Goal: Task Accomplishment & Management: Complete application form

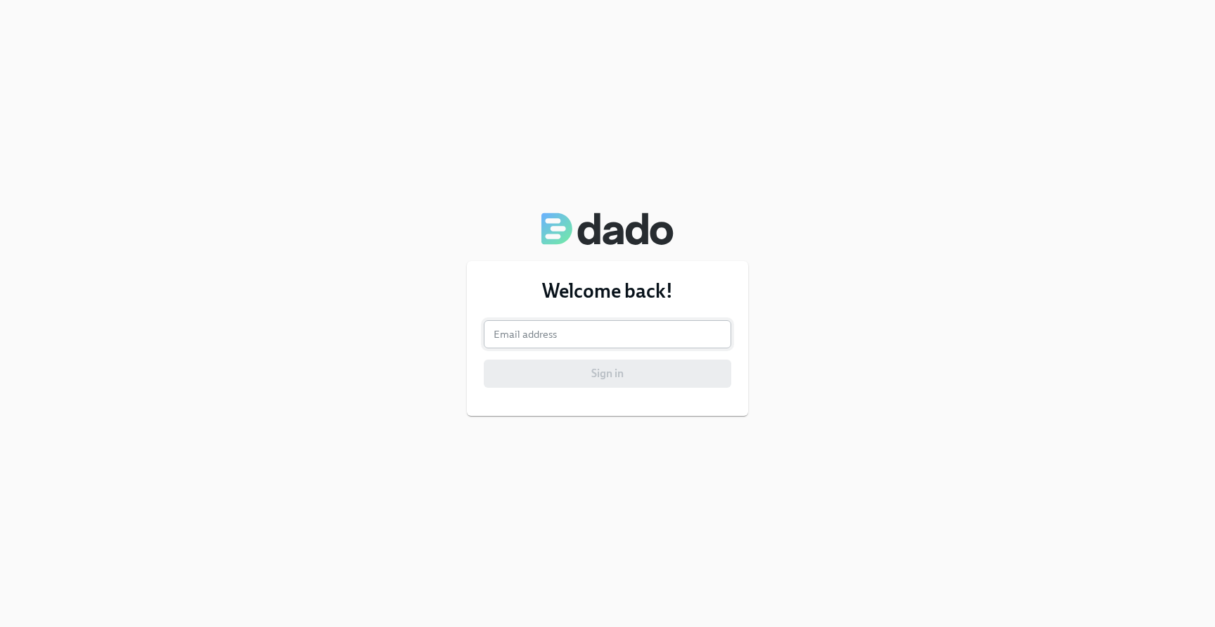
click at [567, 335] on input "email" at bounding box center [608, 334] width 248 height 28
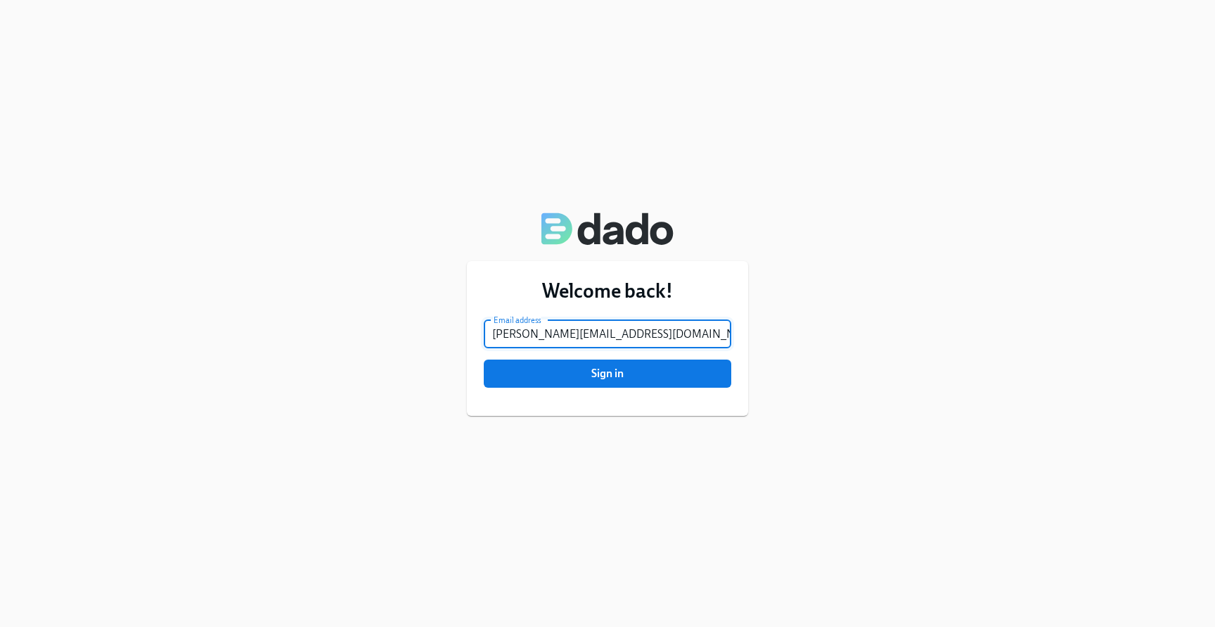
type input "thomas@superhuman.com"
click at [484, 359] on button "Sign in" at bounding box center [608, 373] width 248 height 28
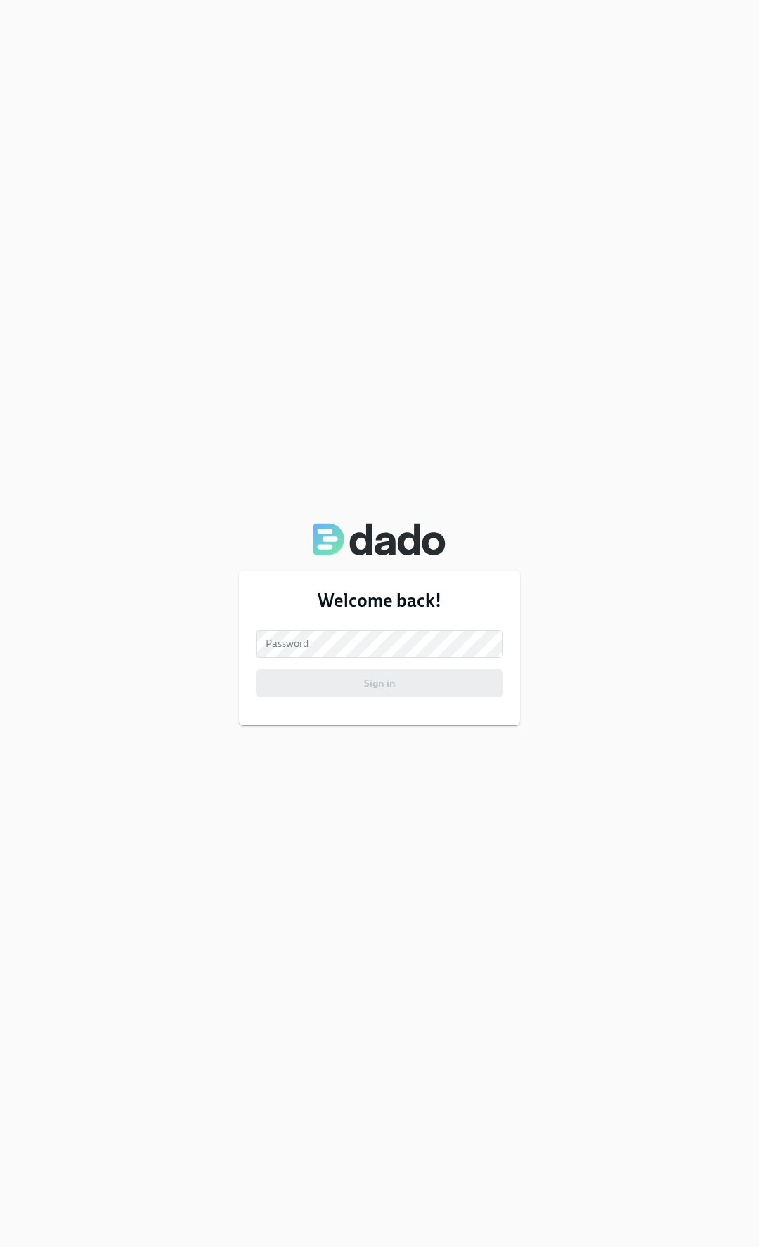
click at [172, 132] on div "Welcome back! Email address thomas@superhuman.com Email address Password Passwo…" at bounding box center [379, 623] width 759 height 1247
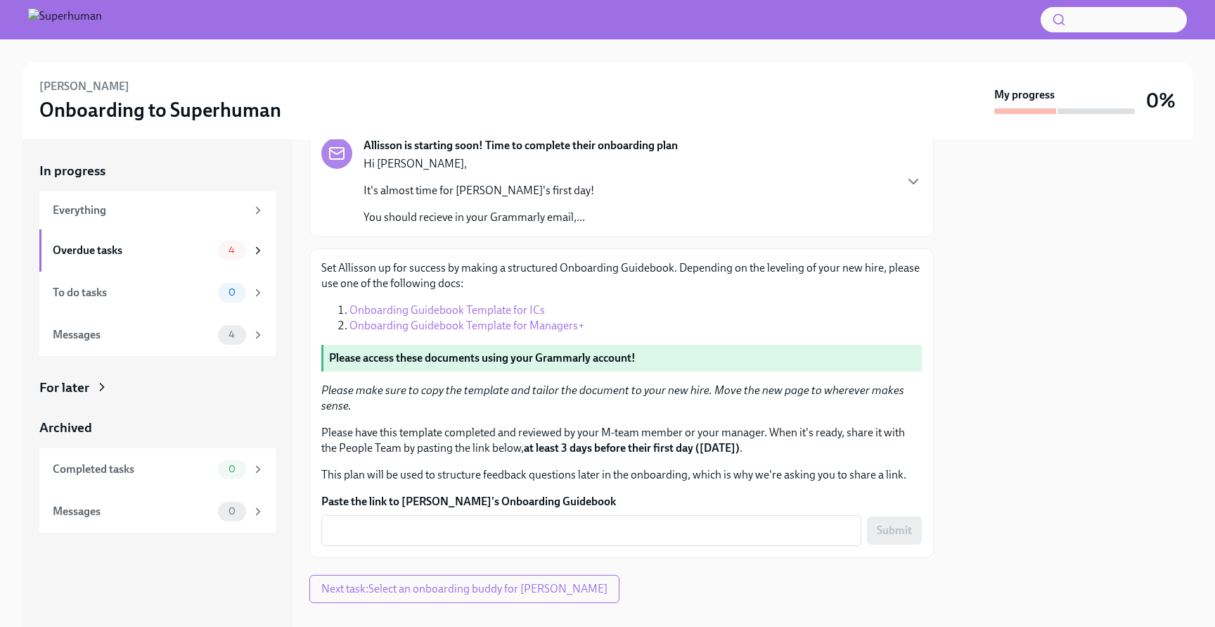
scroll to position [117, 0]
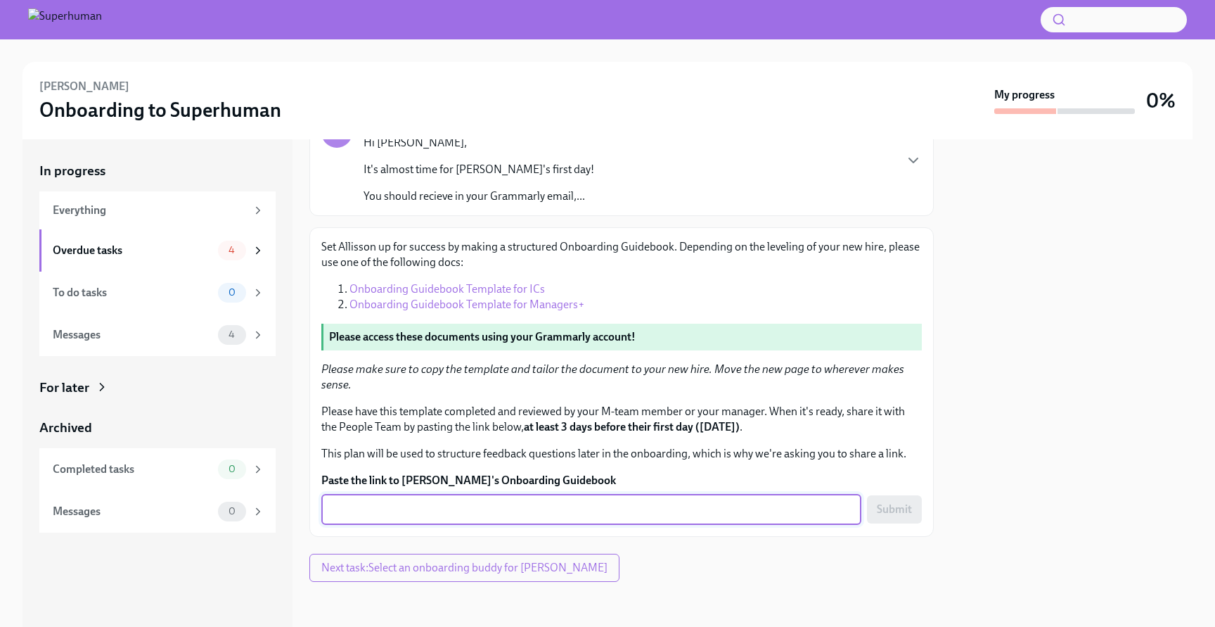
click at [465, 508] on textarea "Paste the link to Allisson's Onboarding Guidebook" at bounding box center [591, 509] width 523 height 17
paste textarea "https://coda.io/d/Allisson-Santos_dqWPf_kIiGX/Allisson-Onboarding-Guidebook_suq…"
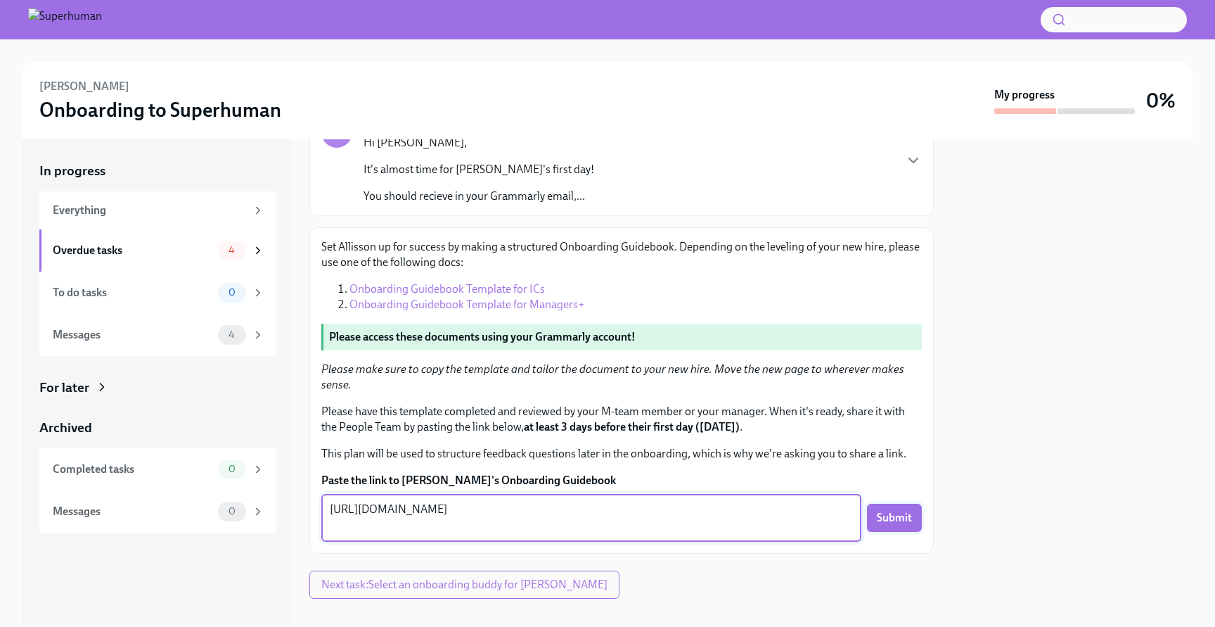
type textarea "https://coda.io/d/Allisson-Santos_dqWPf_kIiGX/Allisson-Onboarding-Guidebook_suq…"
click at [899, 525] on span "Submit" at bounding box center [894, 518] width 35 height 14
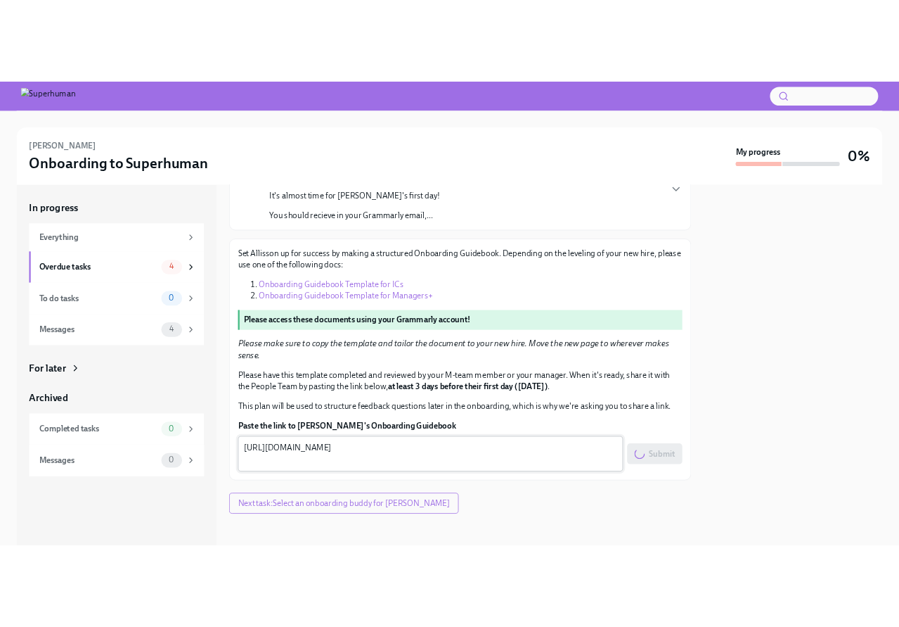
scroll to position [134, 0]
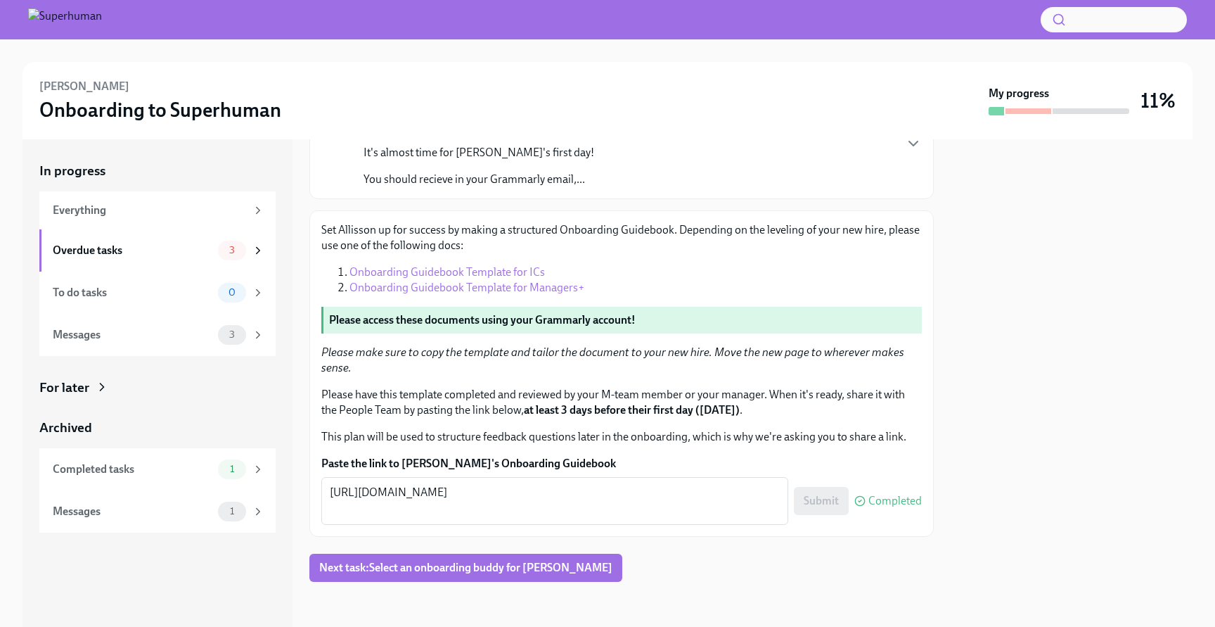
click at [636, 466] on label "Paste the link to Allisson's Onboarding Guidebook" at bounding box center [621, 463] width 601 height 15
click at [636, 484] on textarea "https://coda.io/d/Allisson-Santos_dqWPf_kIiGX/Allisson-Onboarding-Guidebook_suq…" at bounding box center [555, 501] width 450 height 34
click at [567, 565] on span "Next task : Select an onboarding buddy for Allisson Santos" at bounding box center [465, 567] width 293 height 14
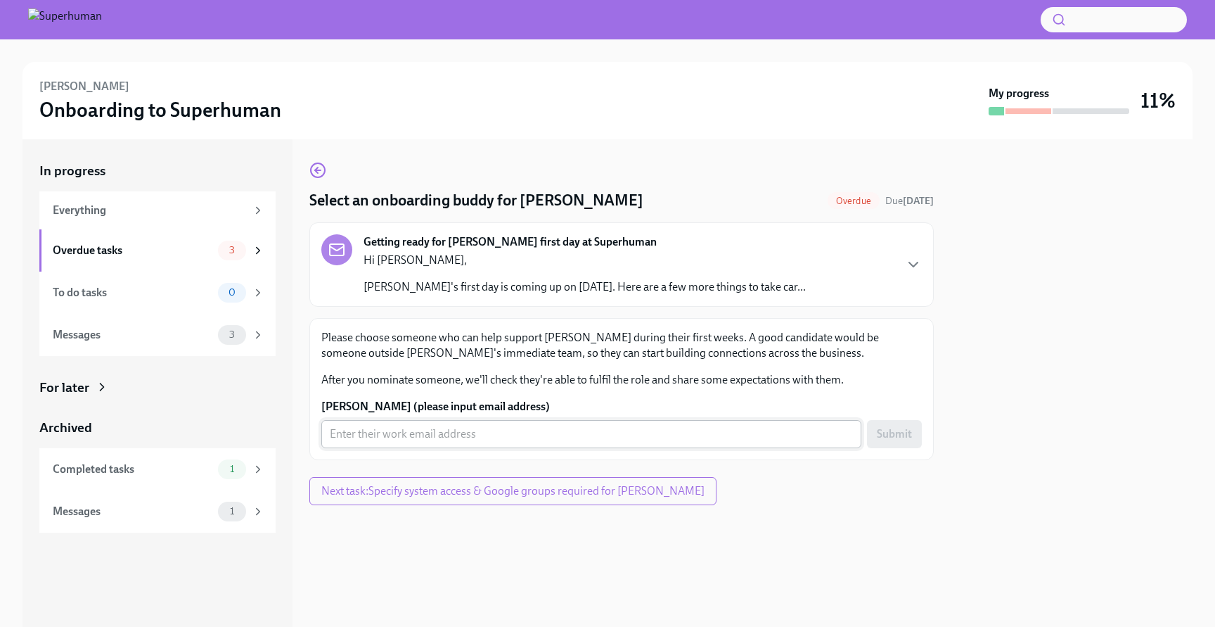
click at [470, 431] on input "Allisson's buddy (please input email address)" at bounding box center [591, 434] width 540 height 28
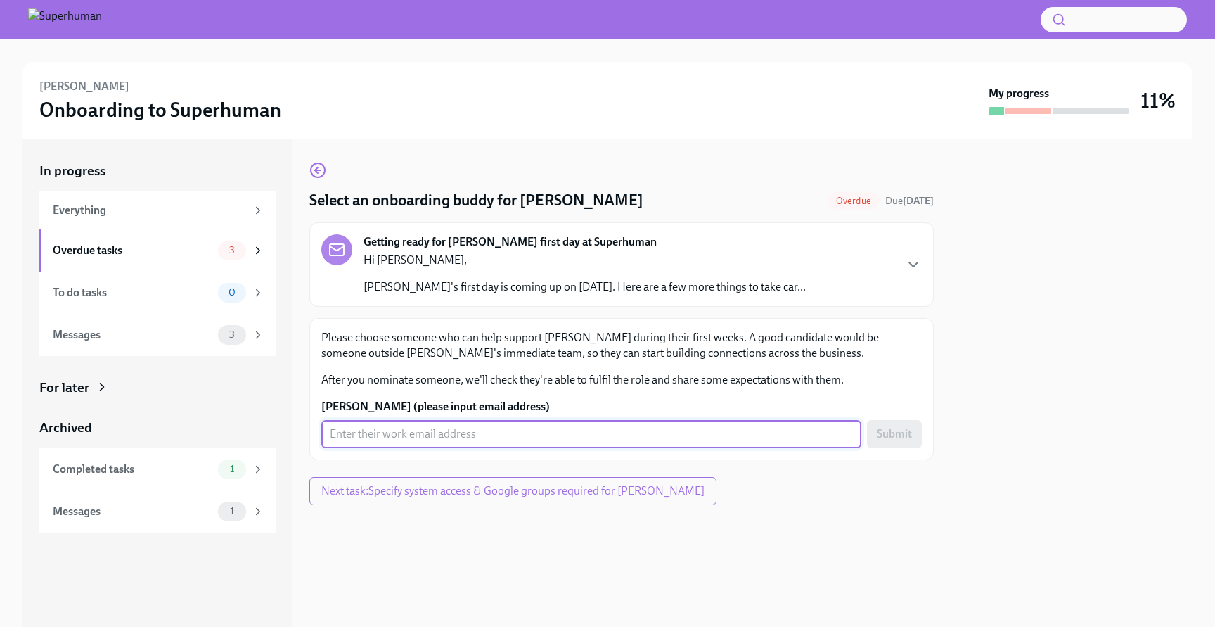
type input "@"
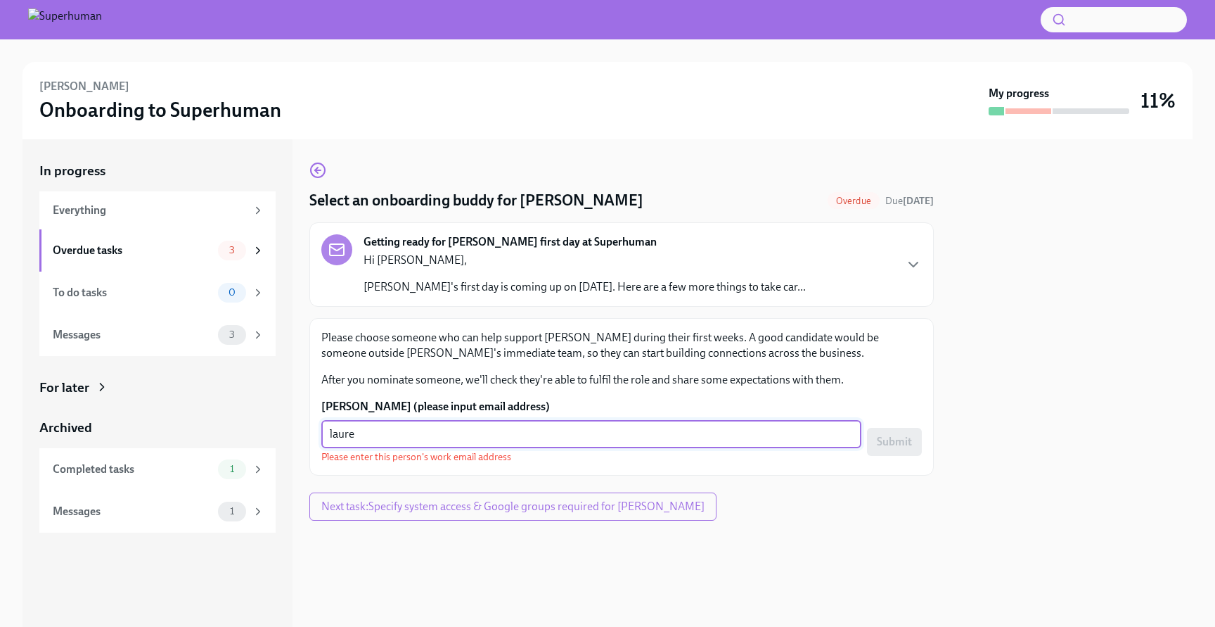
type input "laurel"
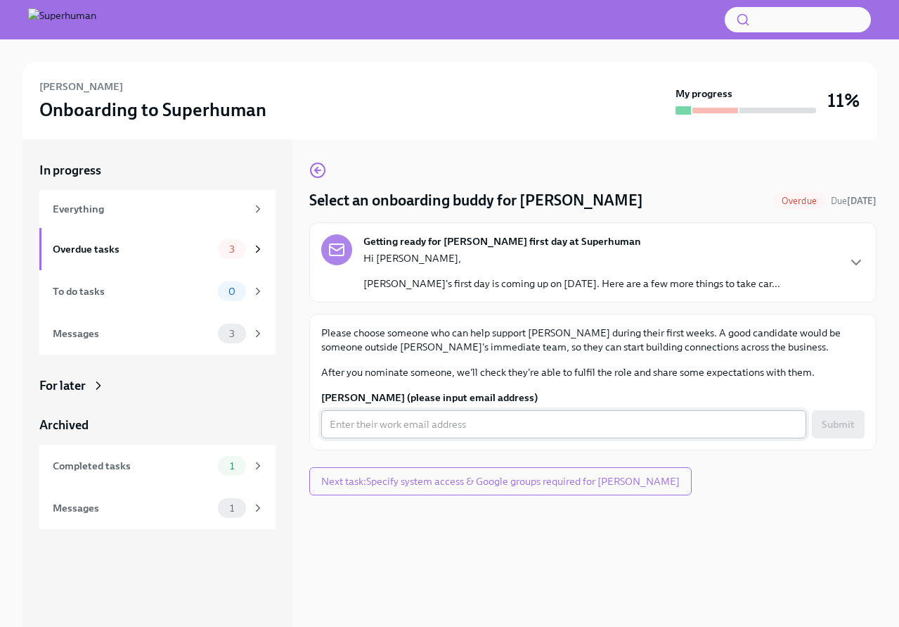
click at [389, 414] on input "Allisson's buddy (please input email address)" at bounding box center [563, 424] width 485 height 28
paste input "laurel@superhuman.com"
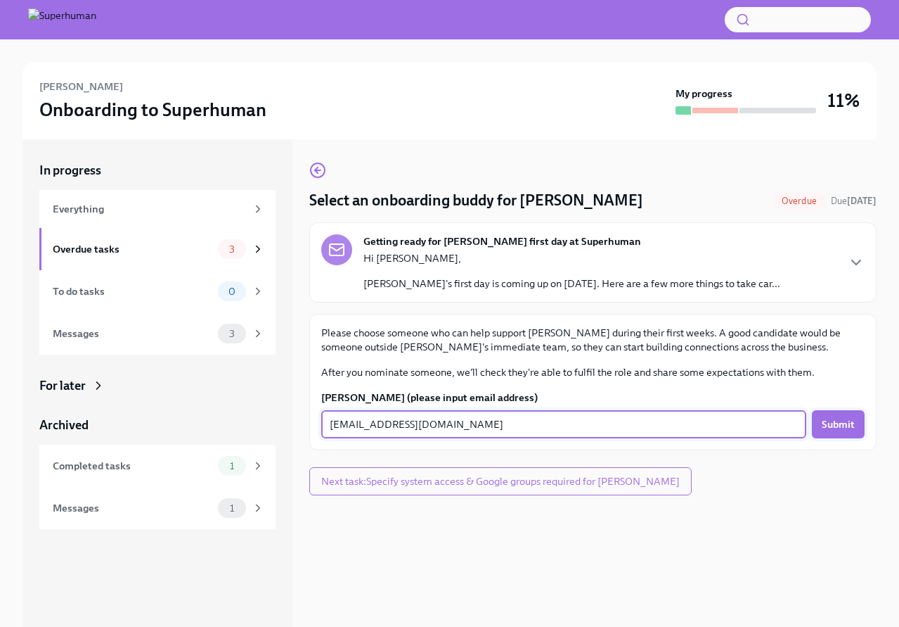
type input "laurel@superhuman.com"
click at [848, 417] on span "Submit" at bounding box center [838, 424] width 33 height 14
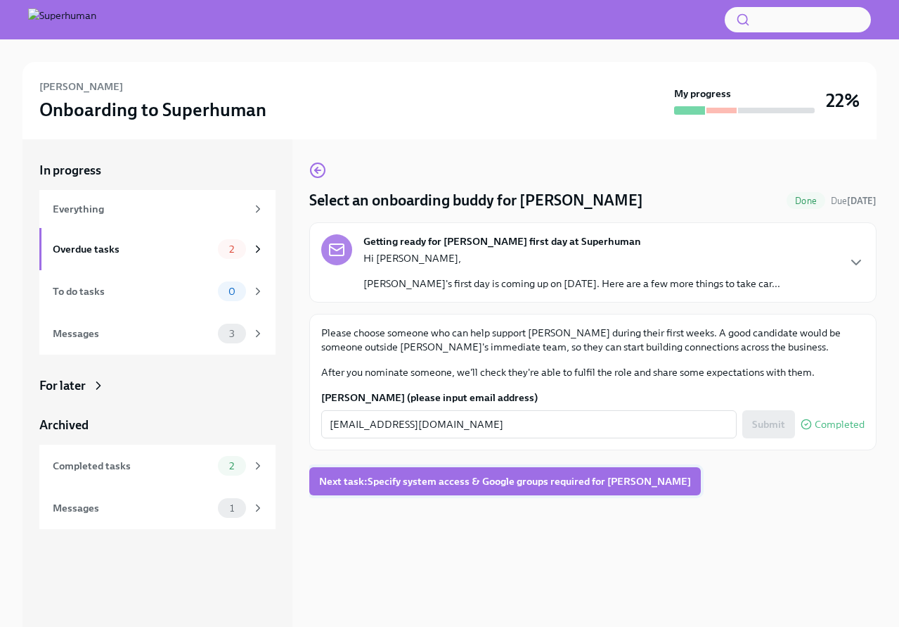
click at [668, 482] on span "Next task : Specify system access & Google groups required for Allisson Santos" at bounding box center [505, 481] width 372 height 14
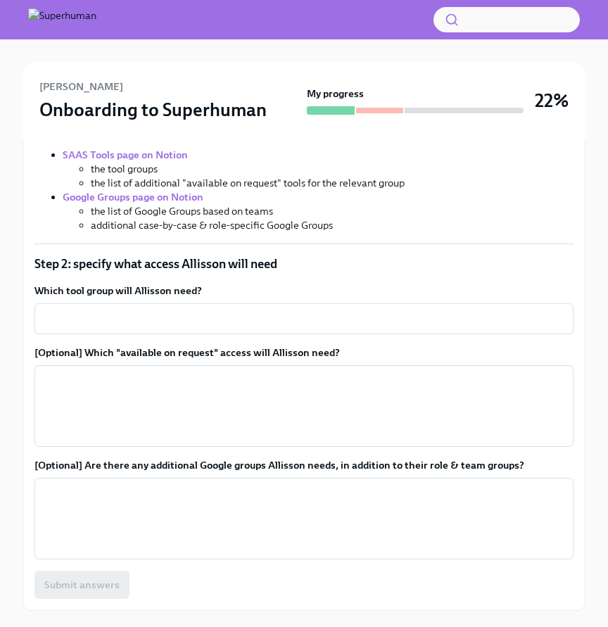
scroll to position [437, 0]
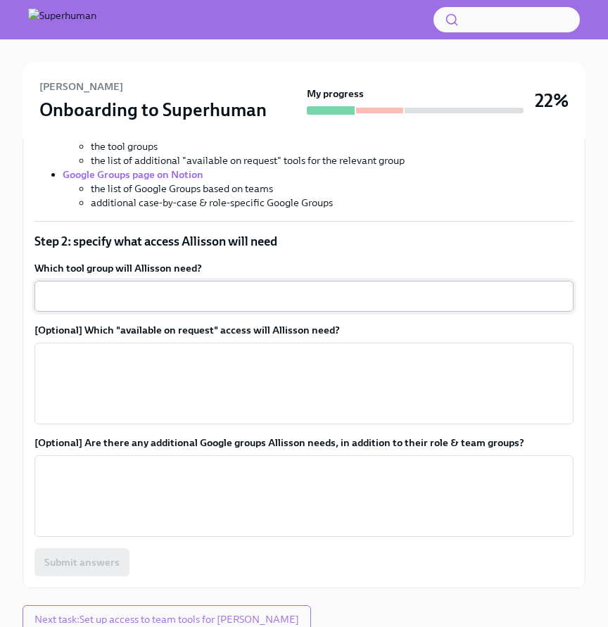
click at [339, 293] on textarea "Which tool group will Allisson need?" at bounding box center [304, 296] width 522 height 17
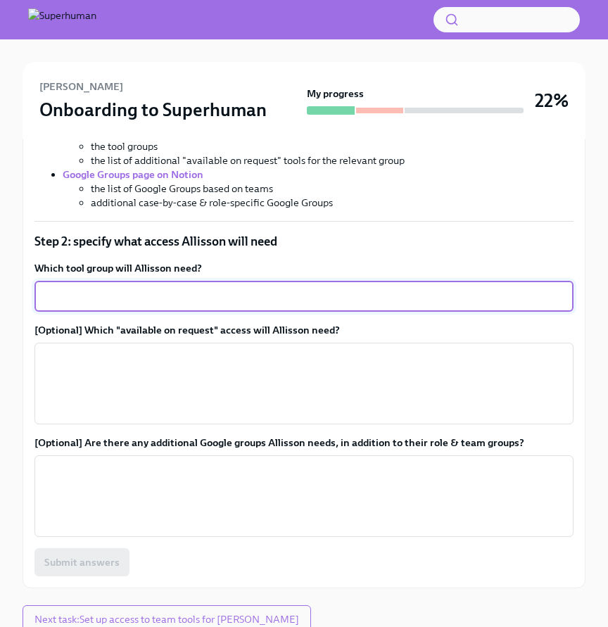
paste textarea "Core engineering tools provided on hire: GitHub for source code repository and …"
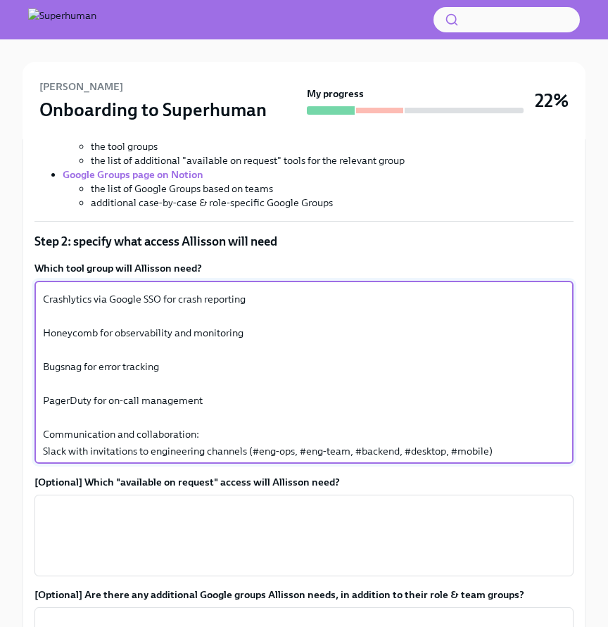
scroll to position [0, 0]
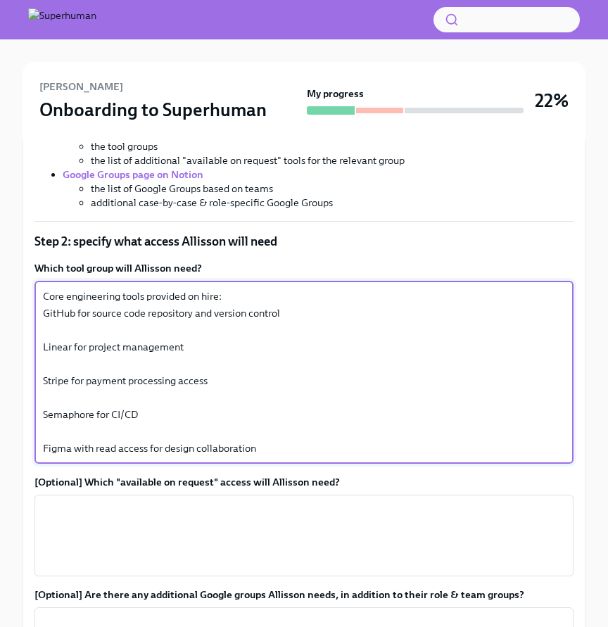
click at [188, 345] on textarea "Core engineering tools provided on hire: GitHub for source code repository and …" at bounding box center [304, 372] width 522 height 169
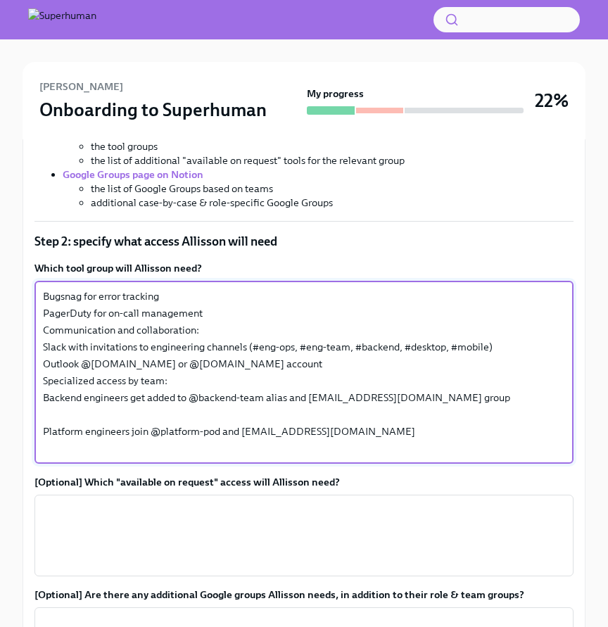
scroll to position [169, 0]
type textarea "Core engineering tools provided on hire: GitHub for source code repository and …"
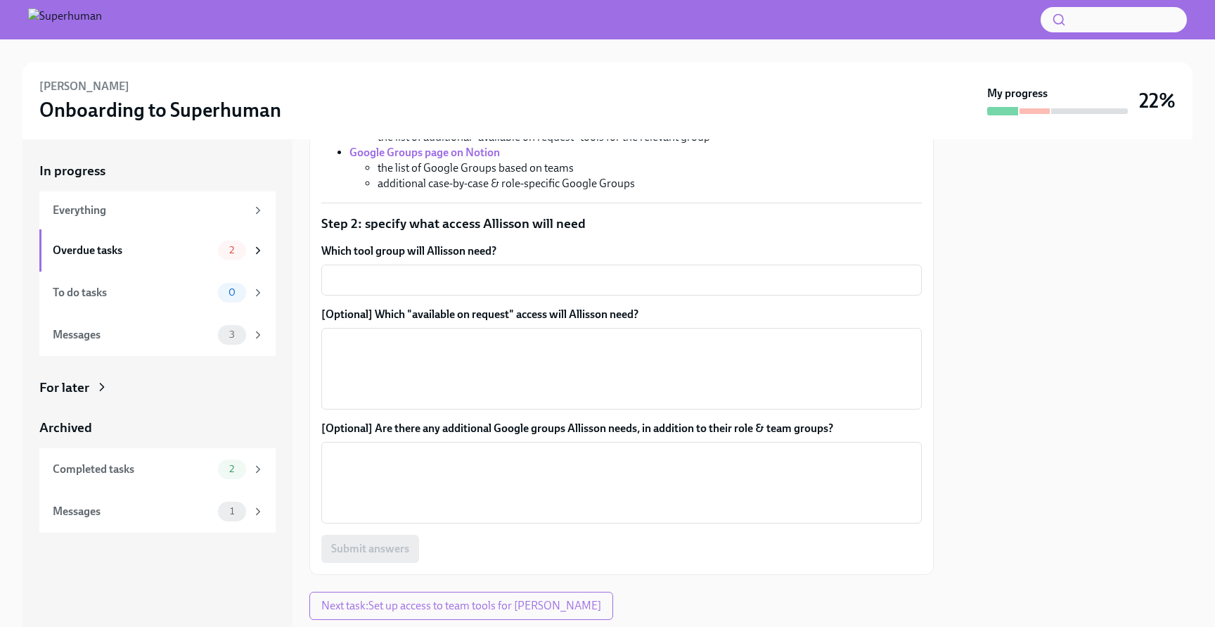
scroll to position [358, 0]
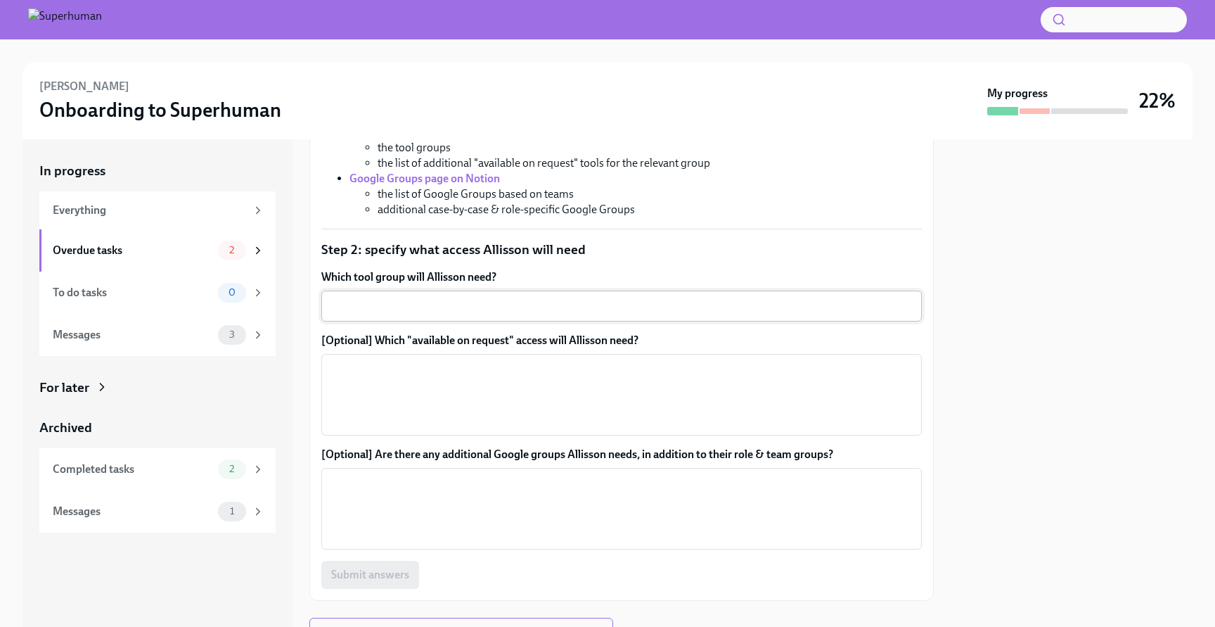
click at [504, 302] on textarea "Which tool group will Allisson need?" at bounding box center [622, 305] width 584 height 17
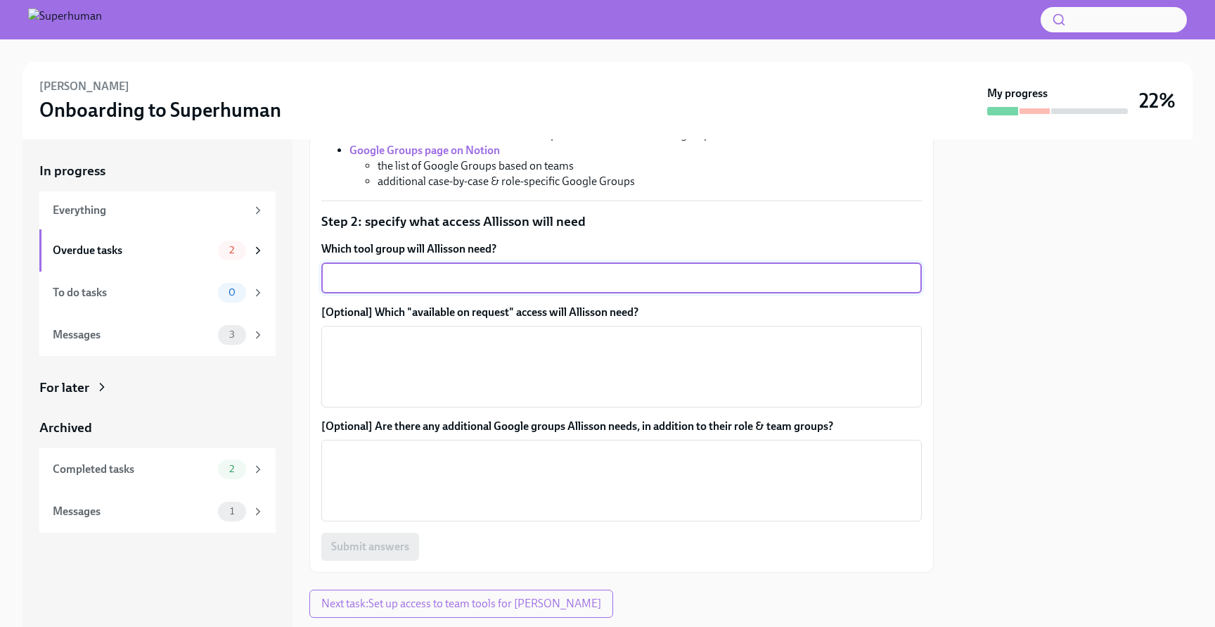
scroll to position [423, 0]
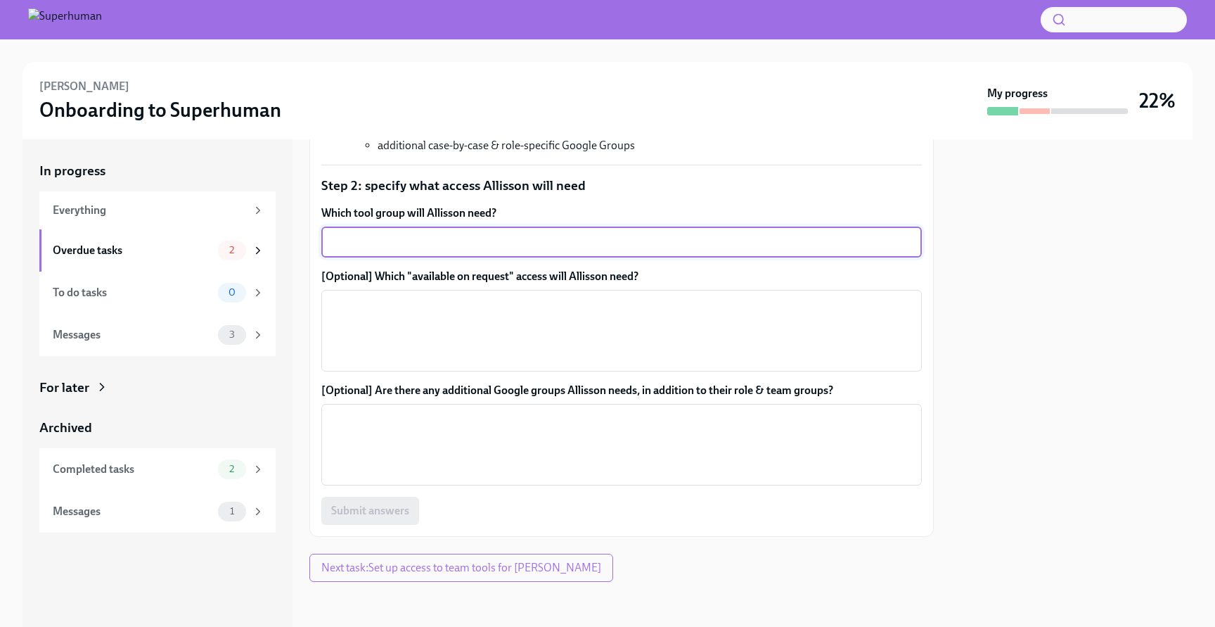
click at [505, 251] on div "x ​" at bounding box center [621, 241] width 601 height 31
click at [505, 244] on textarea "Which tool group will Allisson need?" at bounding box center [622, 241] width 584 height 17
paste textarea "Core engineering tools provided on hire: GitHub for source code repository and …"
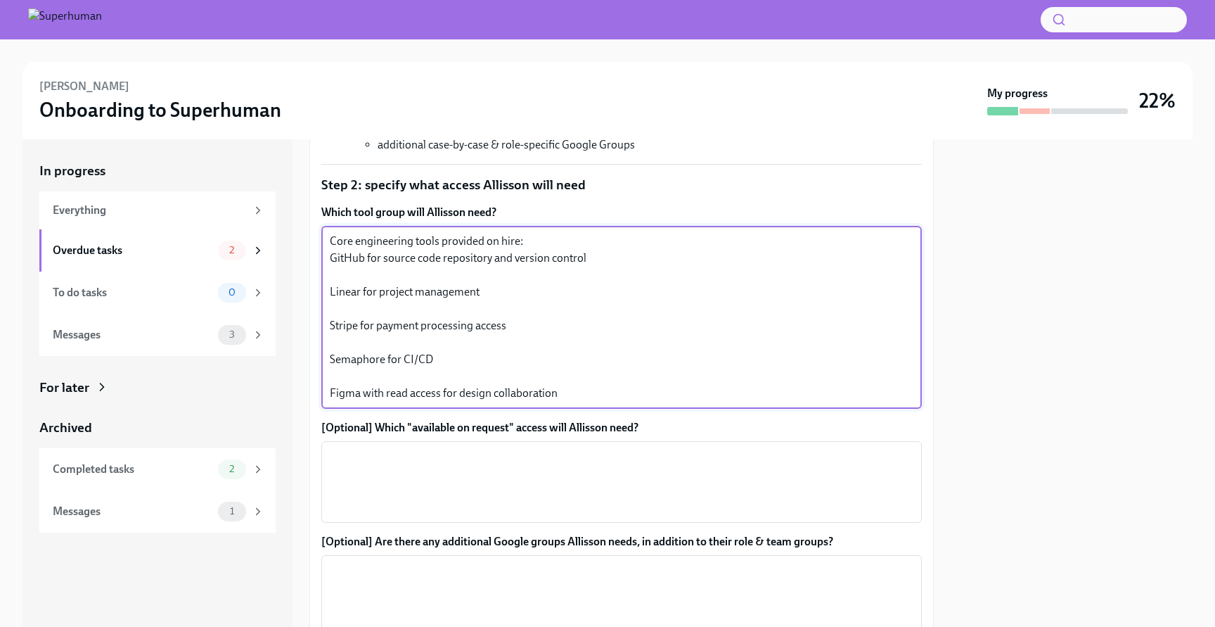
scroll to position [403, 0]
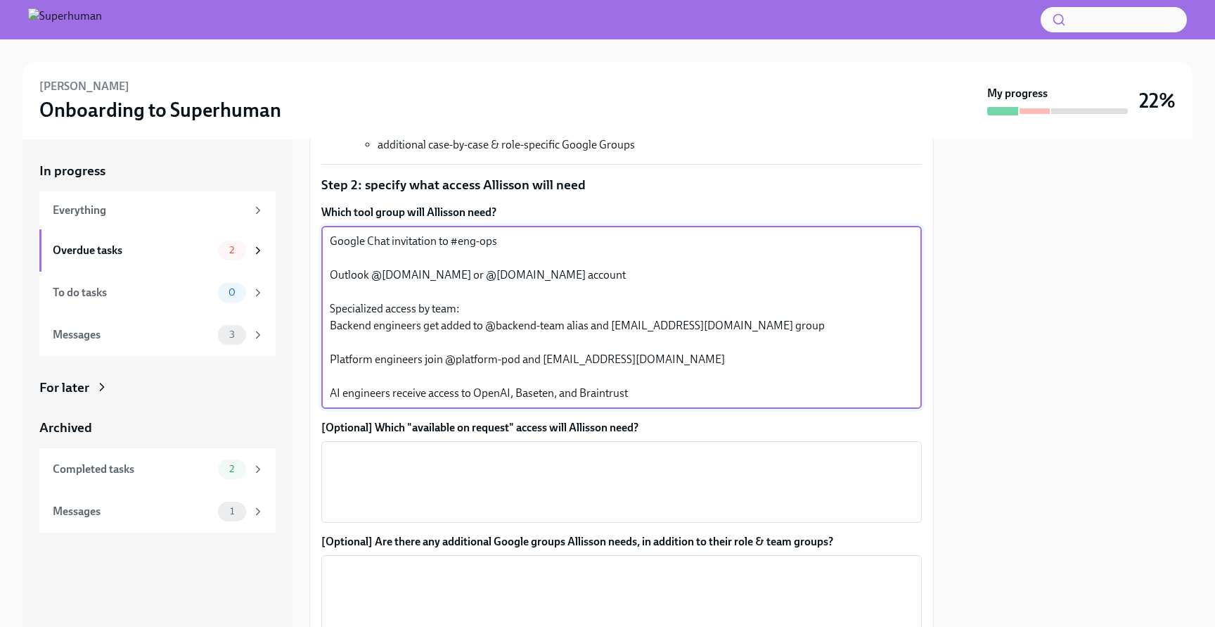
click at [511, 378] on textarea "Core engineering tools provided on hire: GitHub for source code repository and …" at bounding box center [622, 317] width 584 height 169
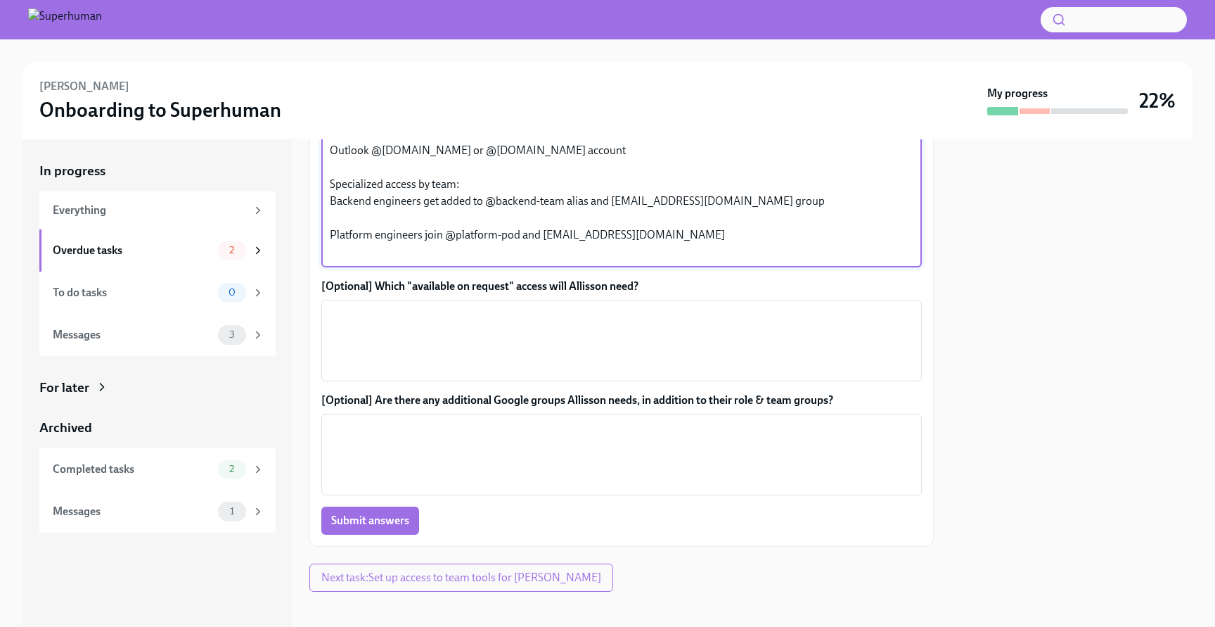
scroll to position [574, 0]
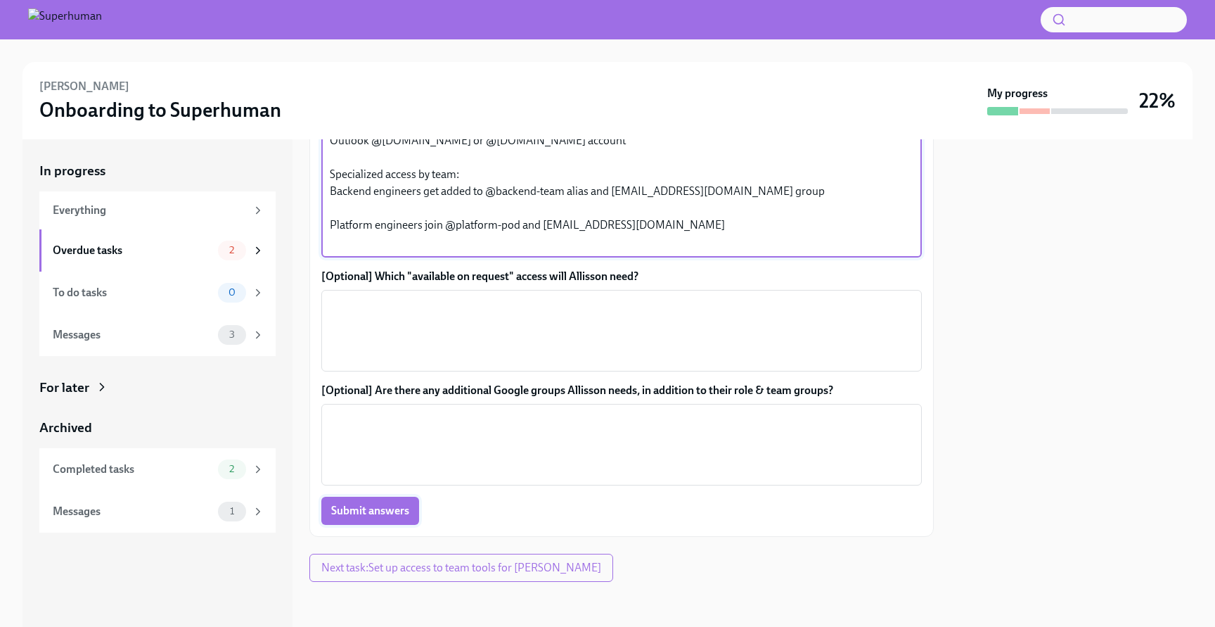
type textarea "Core engineering tools provided on hire: GitHub for source code repository and …"
click at [392, 514] on span "Submit answers" at bounding box center [370, 510] width 78 height 14
click at [428, 451] on textarea "[Optional] Are there any additional Google groups Allisson needs, in addition t…" at bounding box center [622, 445] width 584 height 68
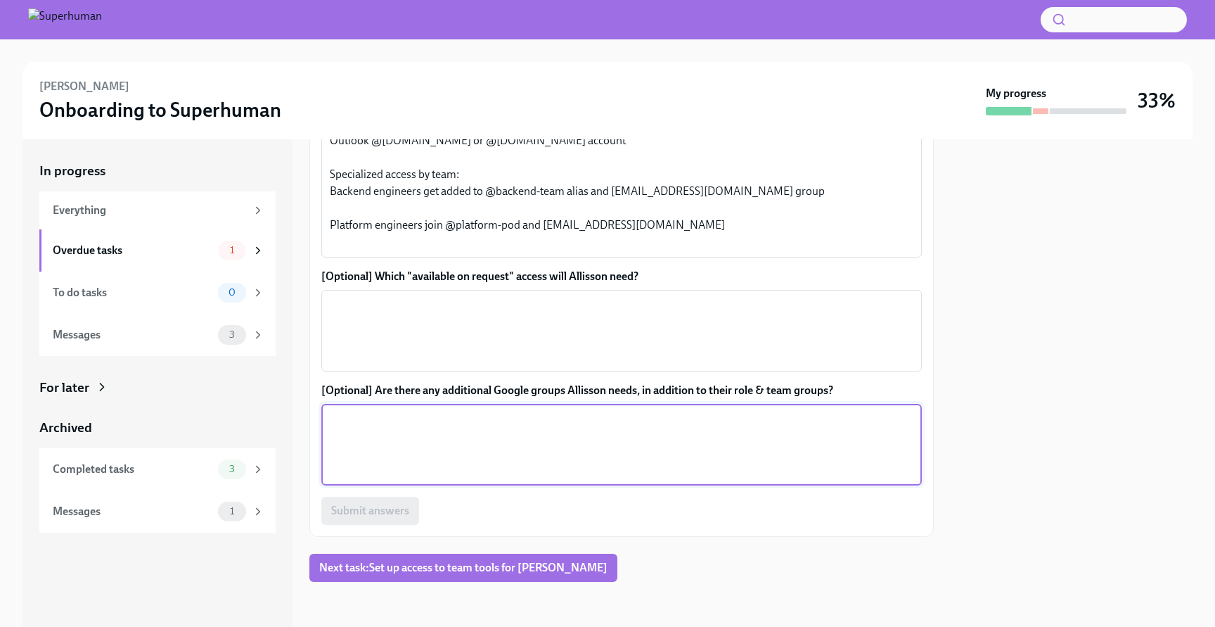
paste textarea "Can you add me to the Growth Engineers Google team as well as the Growth Engine…"
click at [574, 420] on textarea "Can you add me to the Growth Engineers Google team as well as the Growth Engine…" at bounding box center [622, 445] width 584 height 68
type textarea "Can you add me to the Growth Engineers Google mailing list as well as the Growt…"
click at [395, 505] on span "Submit answers" at bounding box center [370, 510] width 78 height 14
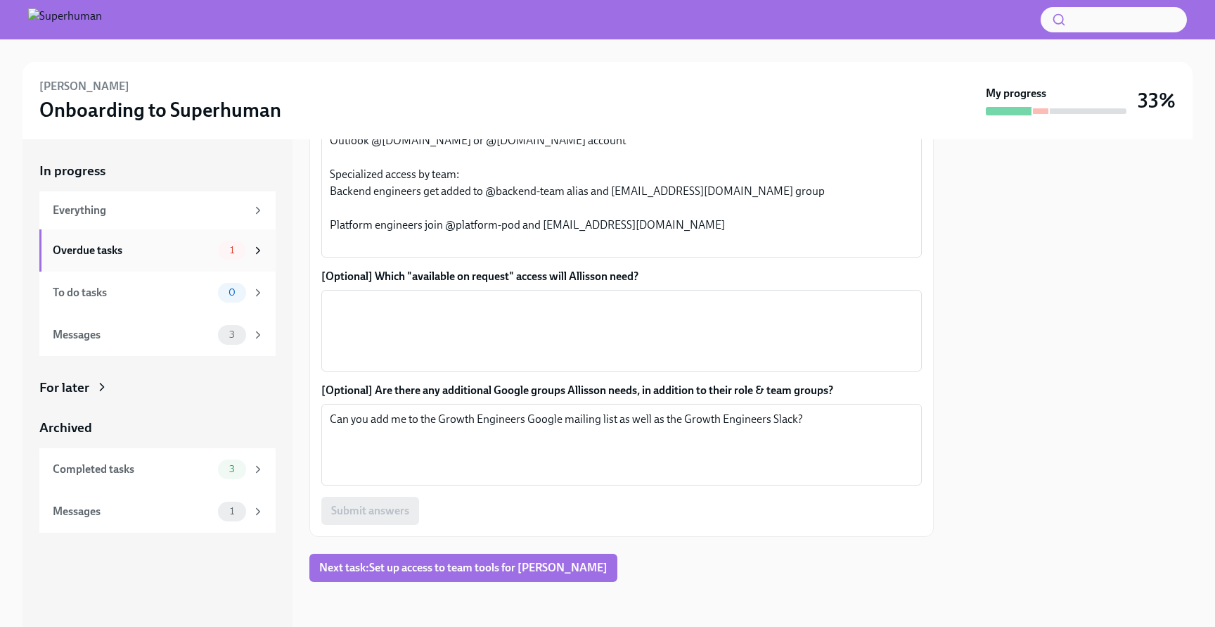
click at [144, 252] on div "Overdue tasks" at bounding box center [133, 250] width 160 height 15
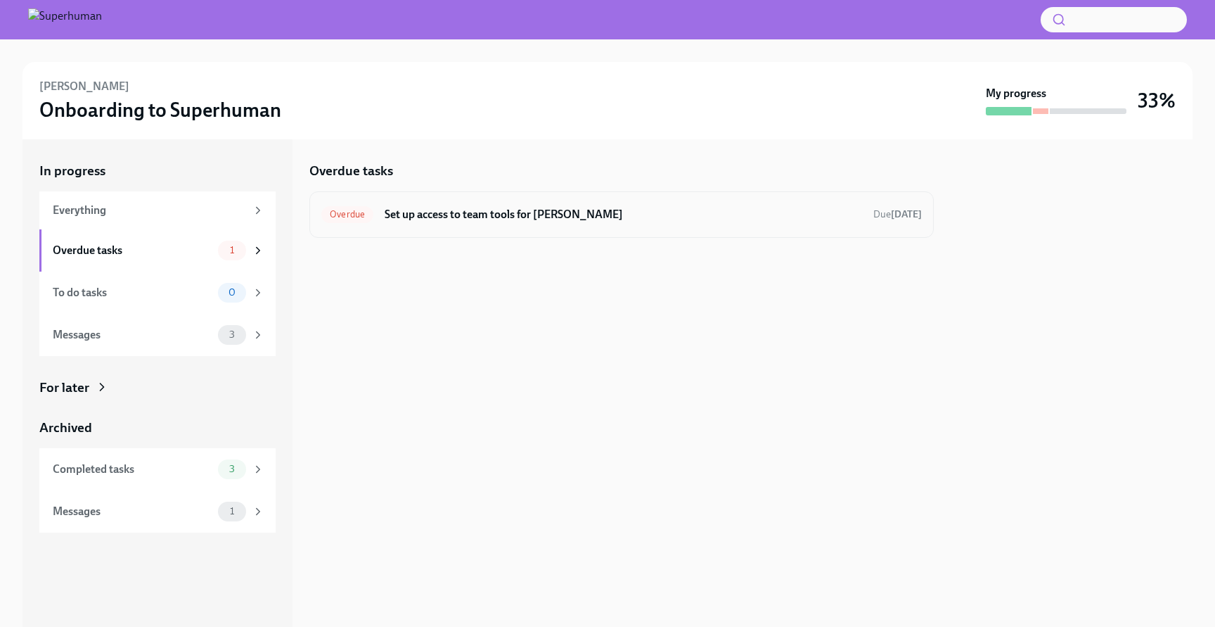
click at [499, 223] on div "Overdue Set up access to team tools for Allisson Santos Due 2 days ago" at bounding box center [621, 214] width 601 height 23
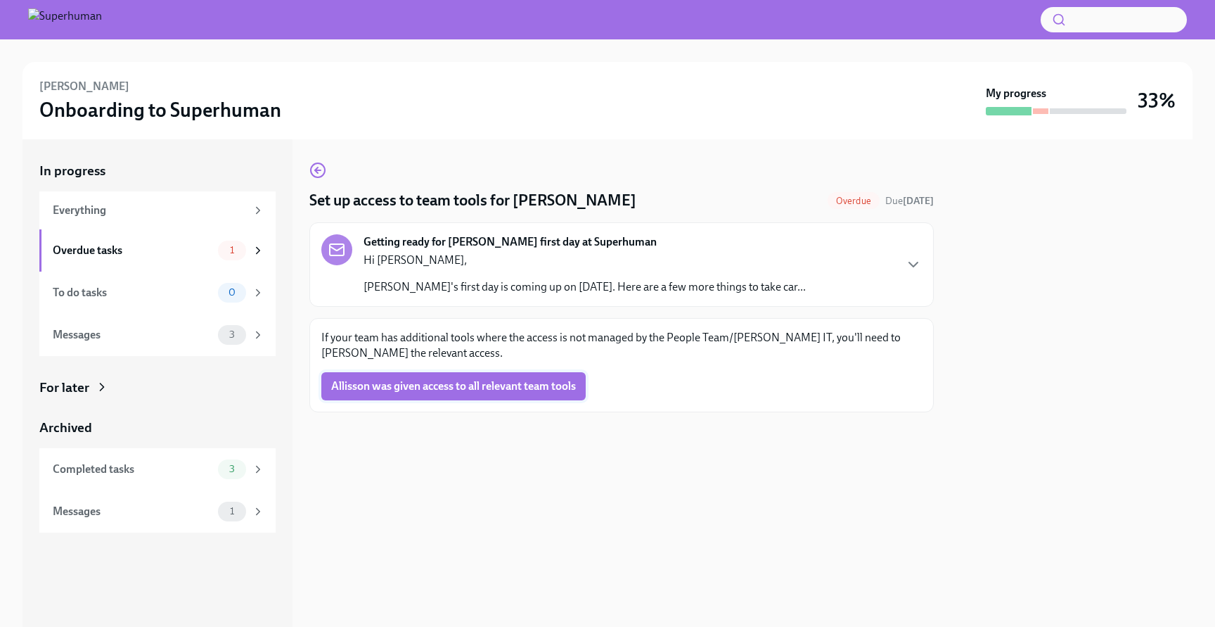
click at [529, 384] on span "Allisson was given access to all relevant team tools" at bounding box center [453, 386] width 245 height 14
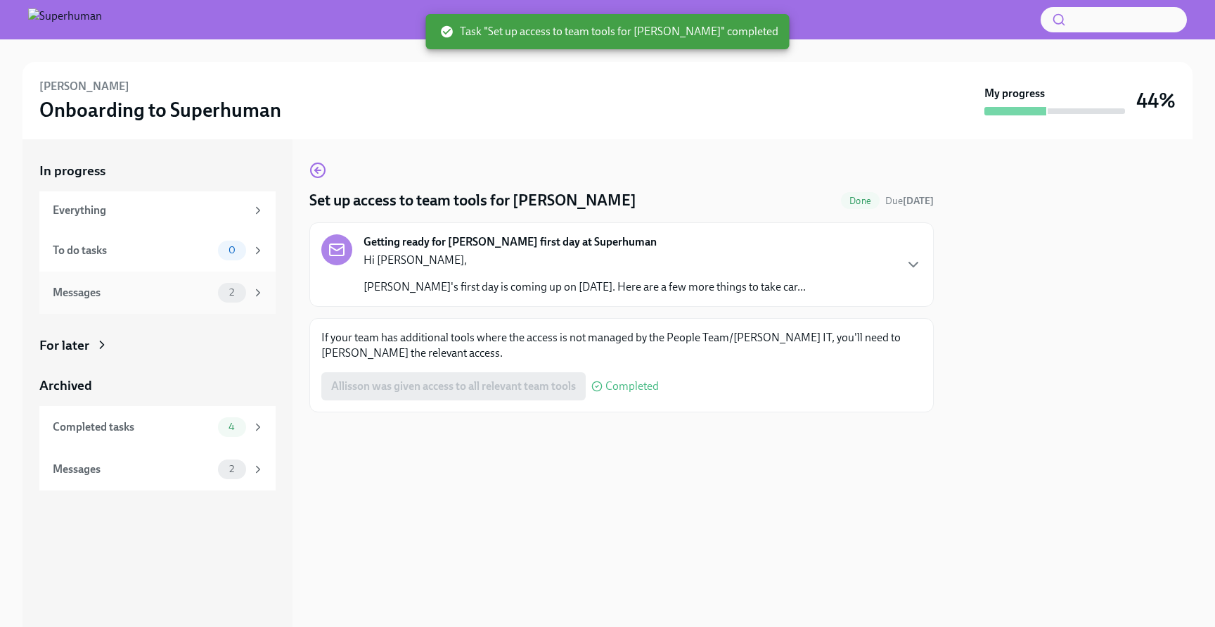
click at [215, 283] on div "Messages 2" at bounding box center [159, 293] width 212 height 20
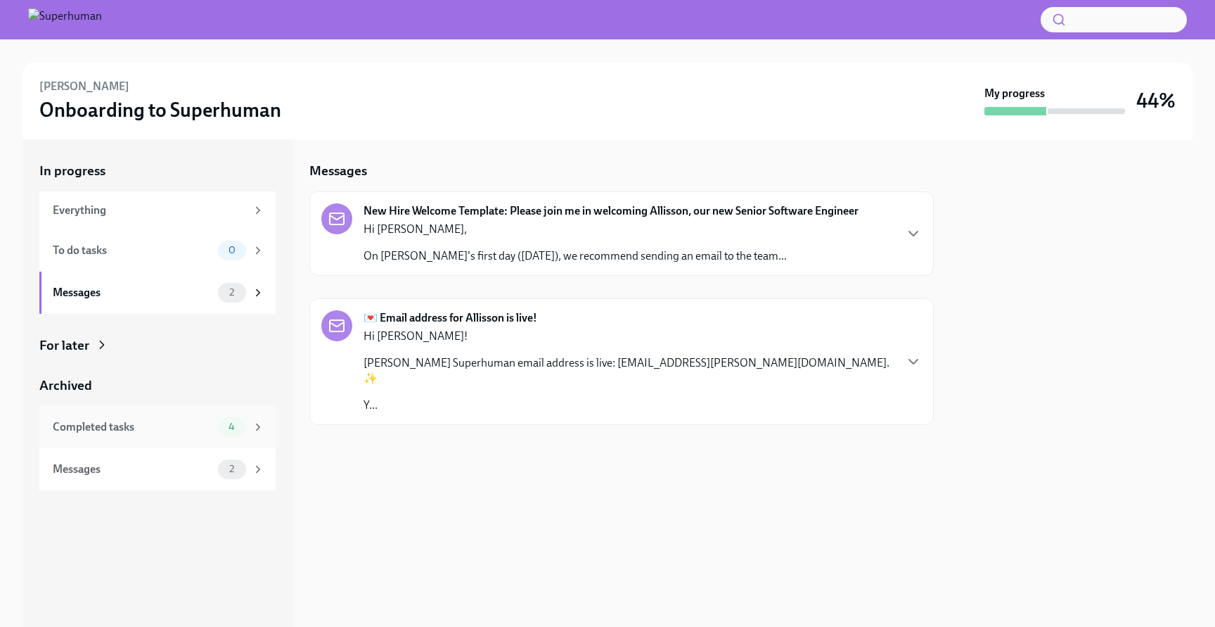
click at [176, 436] on div "Completed tasks 4" at bounding box center [159, 427] width 212 height 20
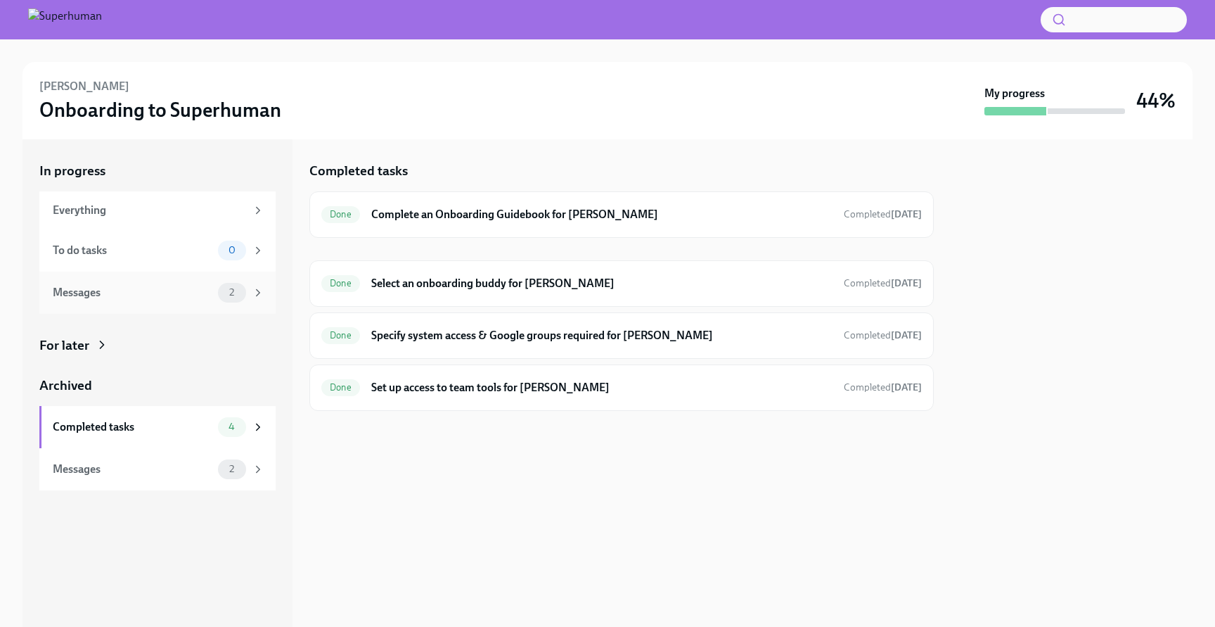
click at [162, 291] on div "Messages" at bounding box center [133, 292] width 160 height 15
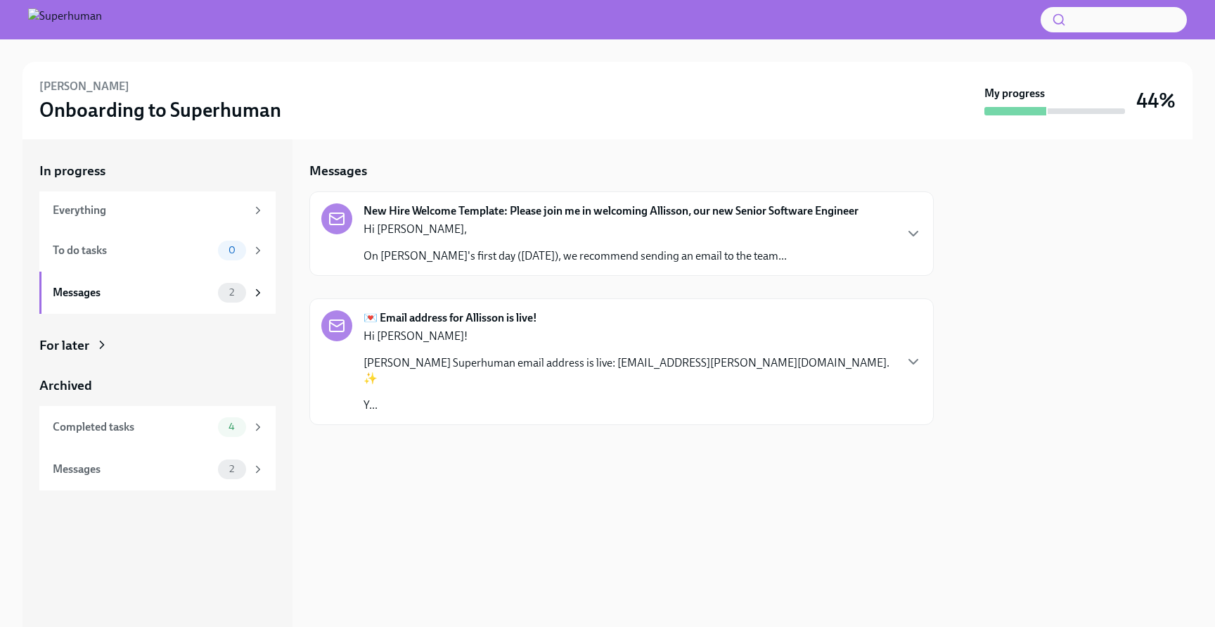
click at [482, 232] on p "Hi [PERSON_NAME]," at bounding box center [575, 229] width 423 height 15
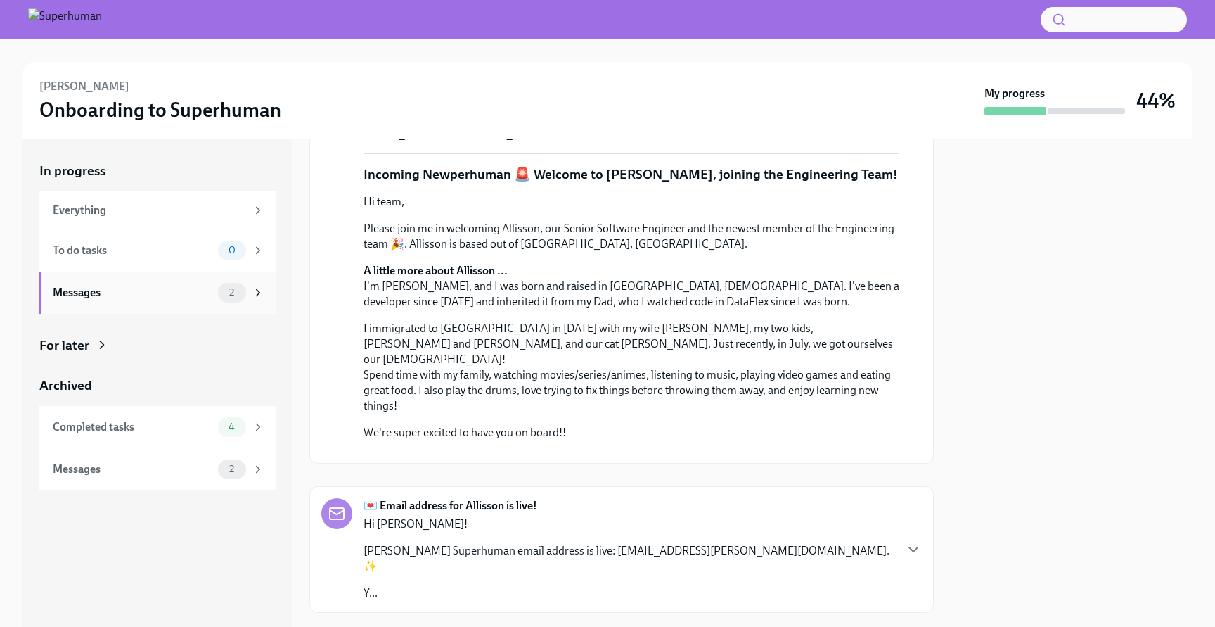
scroll to position [371, 0]
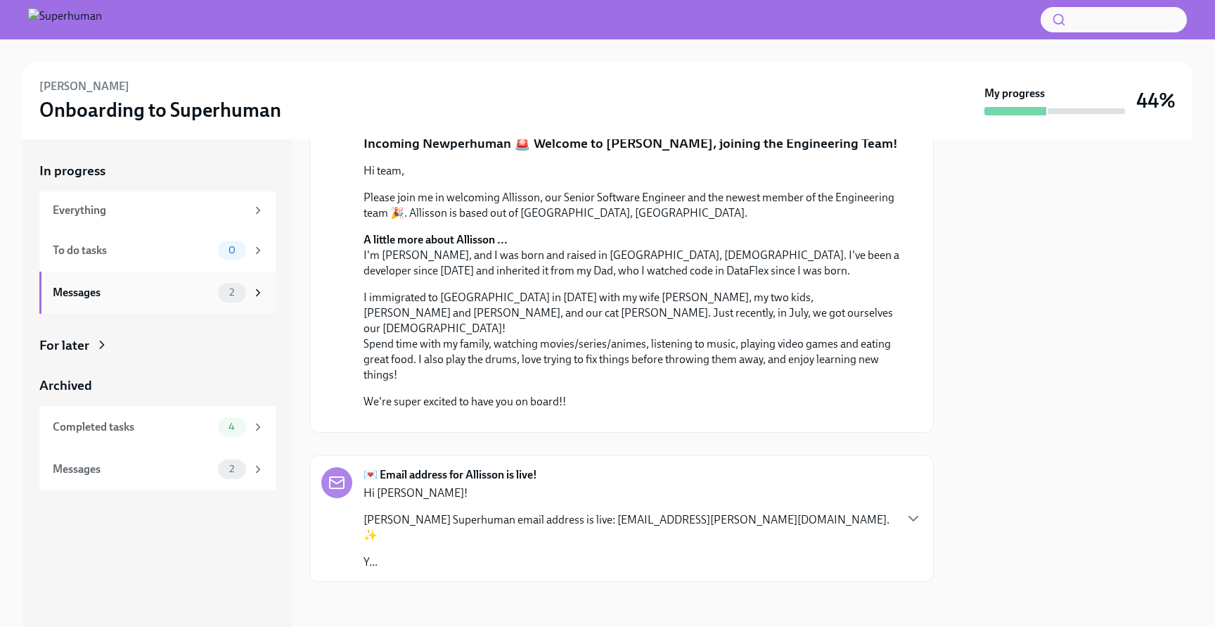
click at [141, 297] on div "Messages" at bounding box center [133, 292] width 160 height 15
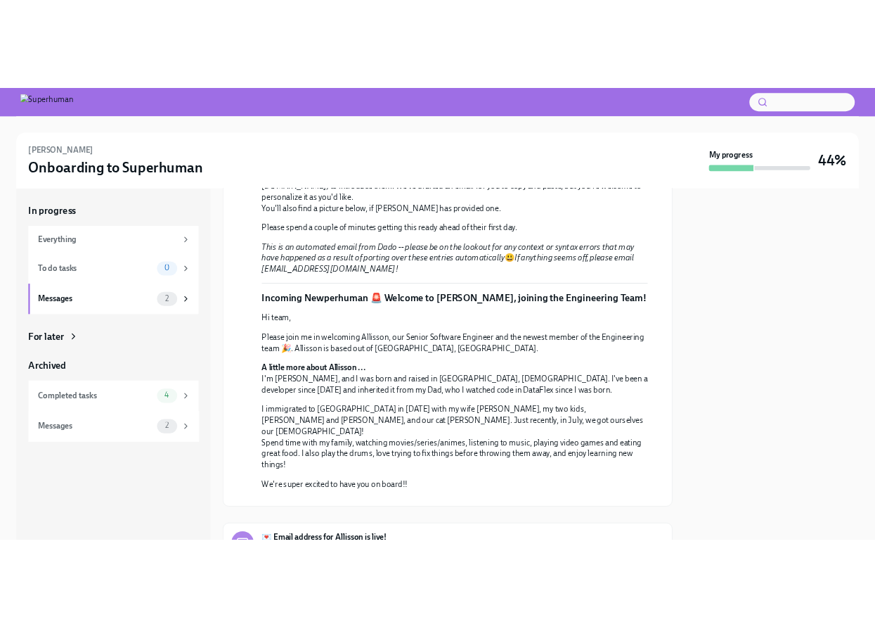
scroll to position [202, 0]
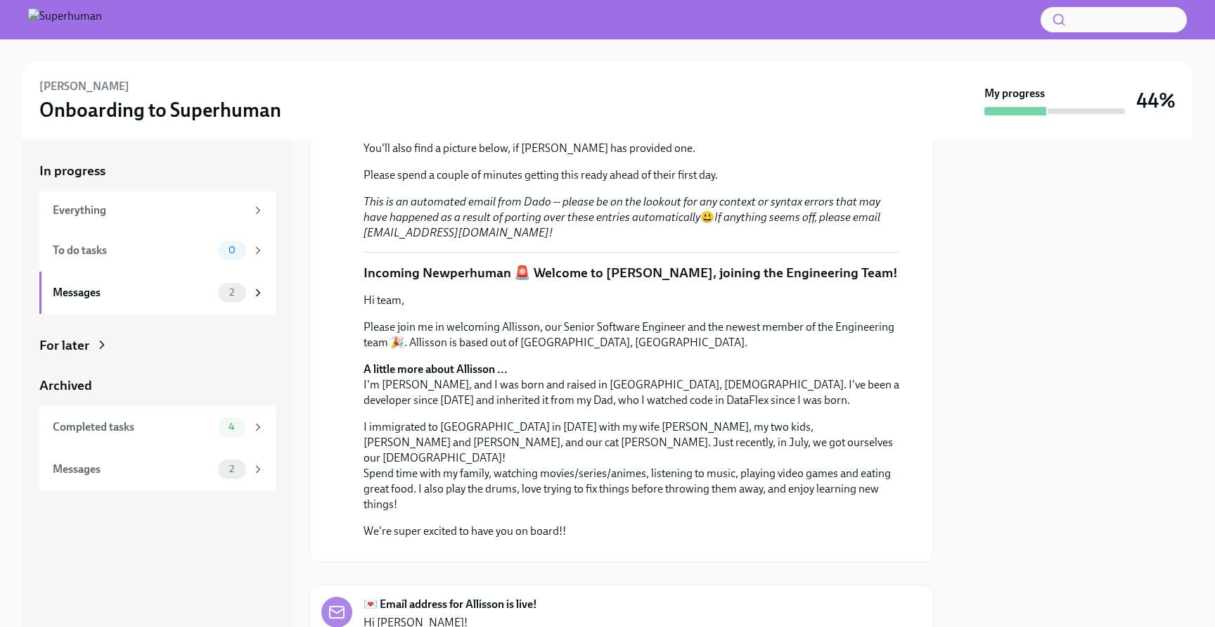
click at [364, 277] on strong "Incoming Newperhuman 🚨 Welcome to [PERSON_NAME], joining the Engineering Team!" at bounding box center [631, 272] width 534 height 16
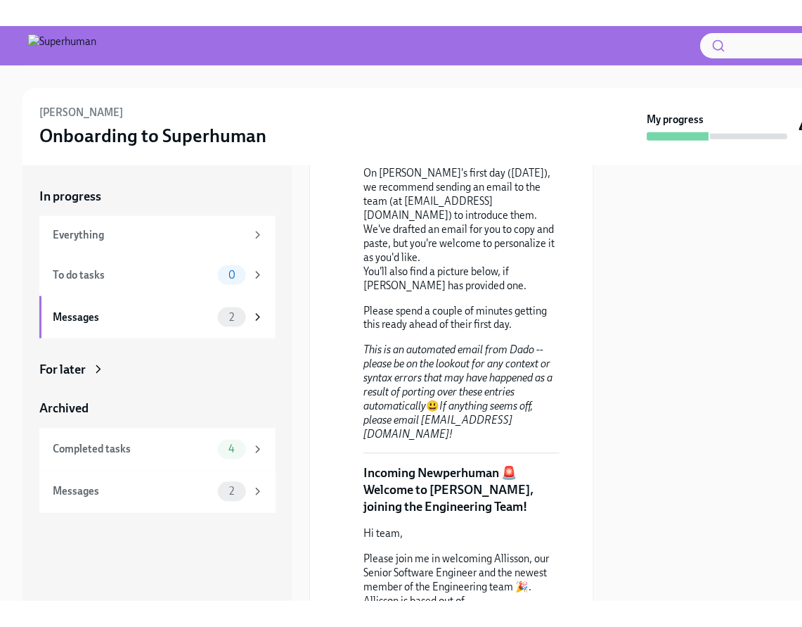
scroll to position [0, 0]
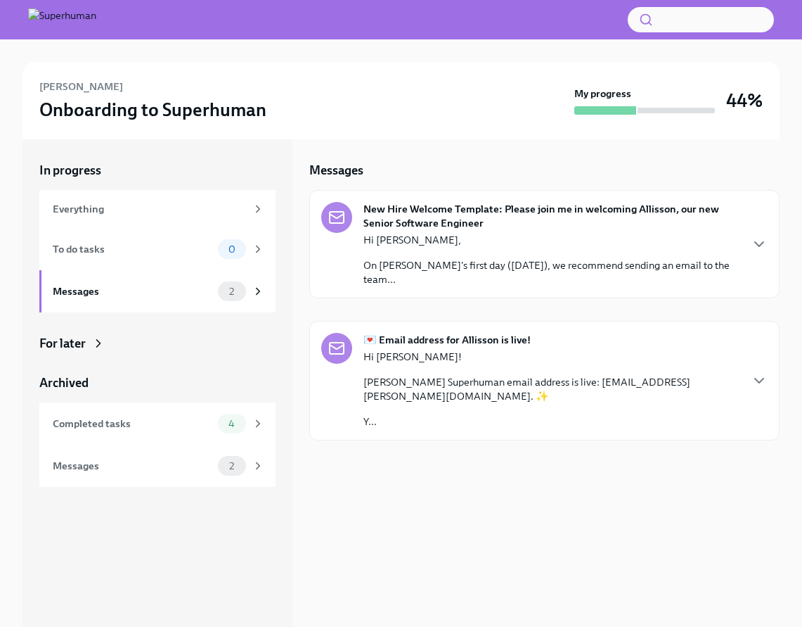
click at [425, 226] on strong "New Hire Welcome Template: Please join me in welcoming Allisson, our new Senior…" at bounding box center [552, 216] width 376 height 28
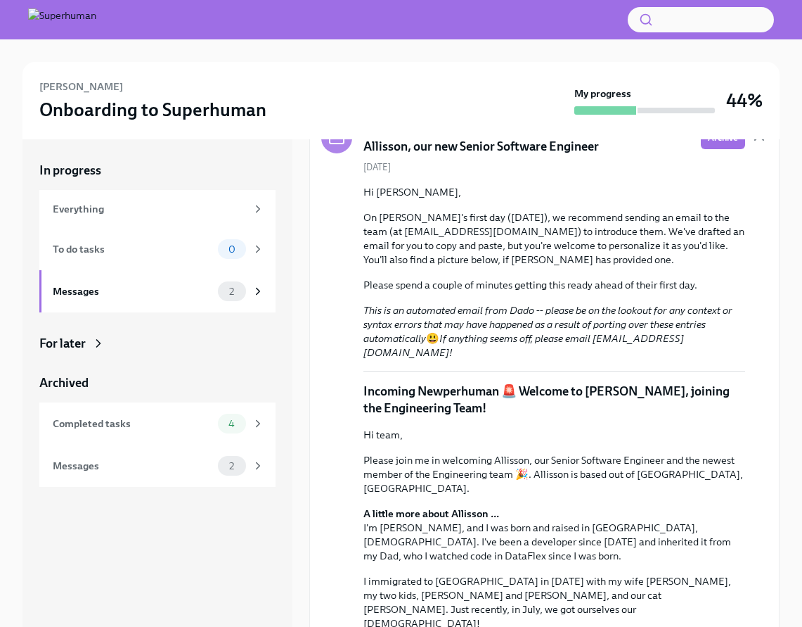
scroll to position [83, 0]
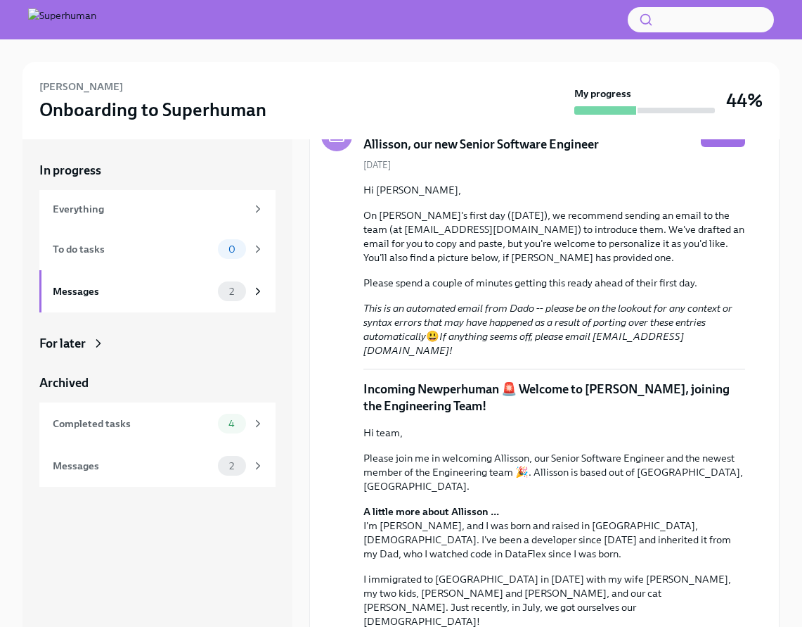
click at [475, 381] on strong "Incoming Newperhuman 🚨 Welcome to [PERSON_NAME], joining the Engineering Team!" at bounding box center [547, 397] width 366 height 32
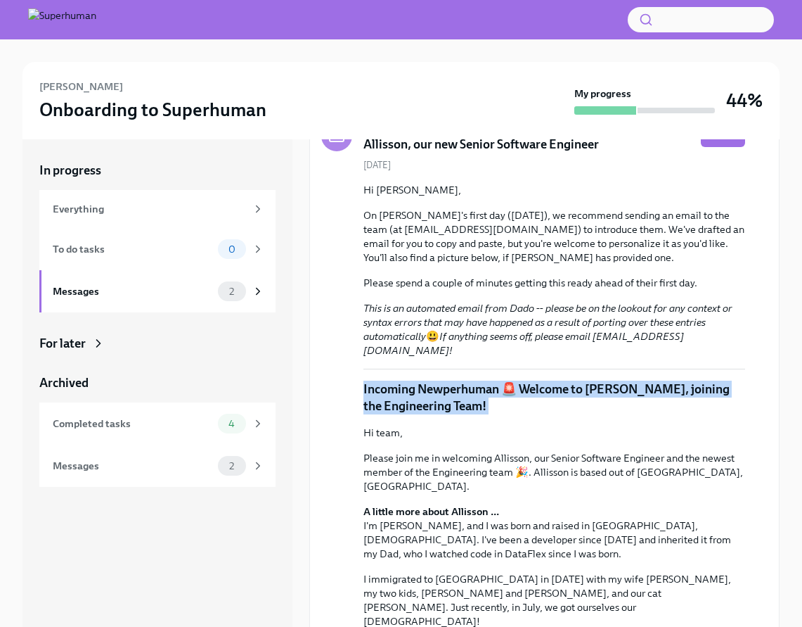
click at [475, 381] on strong "Incoming Newperhuman 🚨 Welcome to [PERSON_NAME], joining the Engineering Team!" at bounding box center [547, 397] width 366 height 32
copy strong "Incoming Newperhuman 🚨 Welcome to [PERSON_NAME], joining the Engineering Team!"
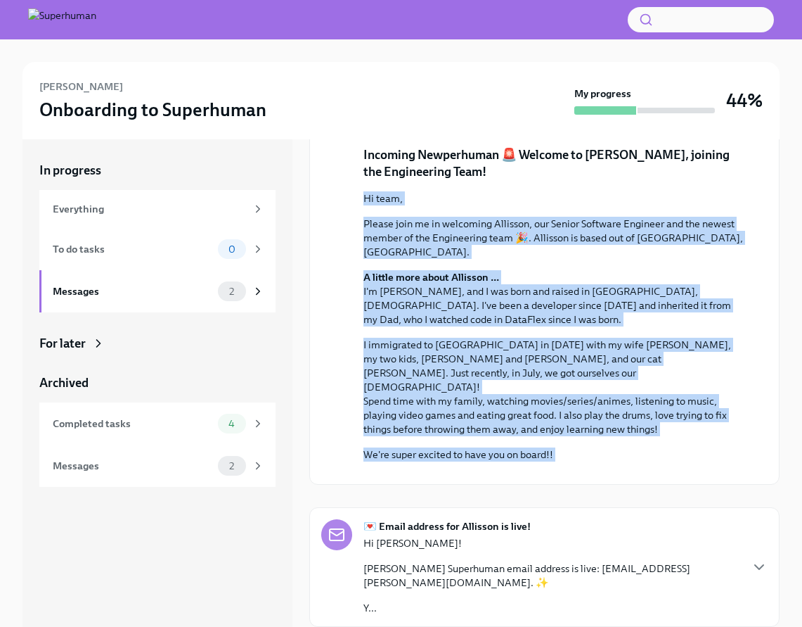
scroll to position [17, 0]
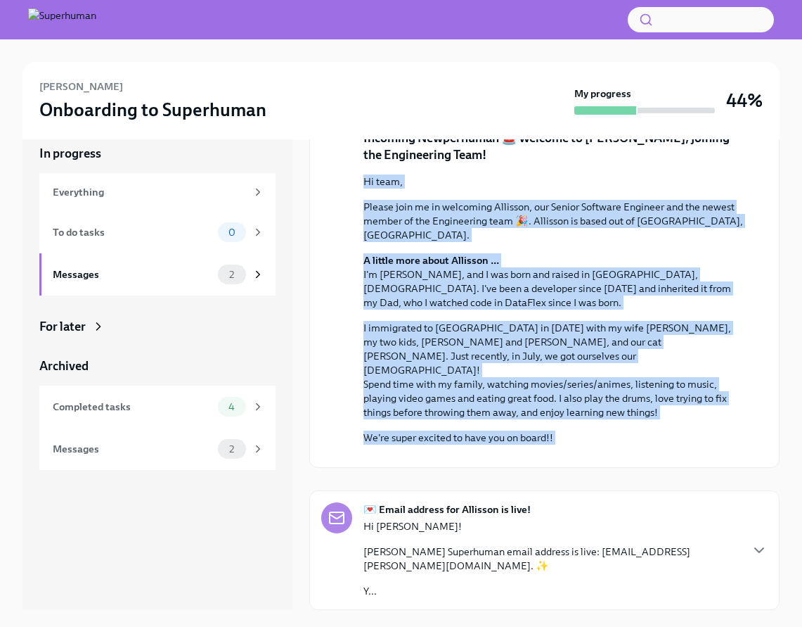
drag, startPoint x: 363, startPoint y: 254, endPoint x: 417, endPoint y: 311, distance: 78.6
click at [417, 312] on div "August 14th Hi Thomas, On Allisson's first day (Monday August 18th), we recomme…" at bounding box center [544, 181] width 447 height 548
copy div "Hi team, Please join me in welcoming Allisson, our Senior Software Engineer and…"
click at [459, 456] on button "Zoom image" at bounding box center [555, 456] width 382 height 0
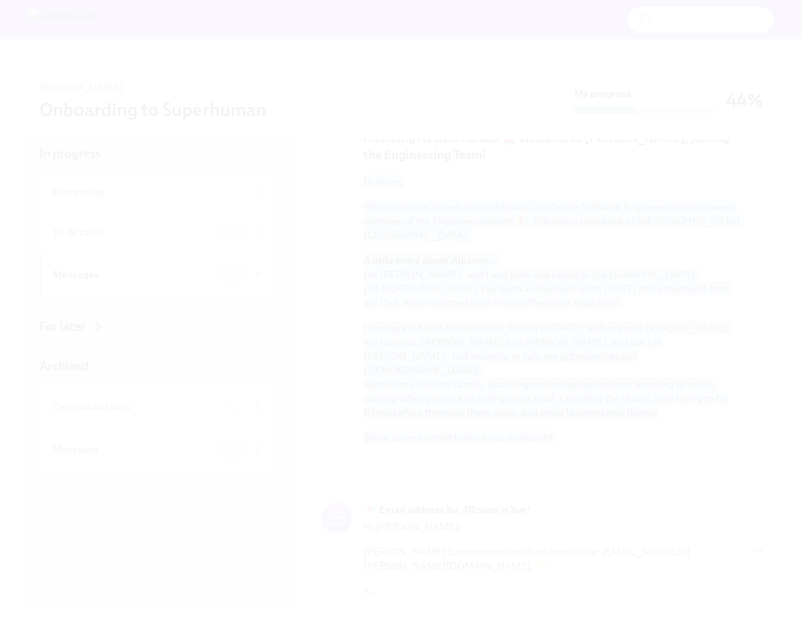
click at [461, 279] on button "Unzoom image" at bounding box center [401, 313] width 802 height 627
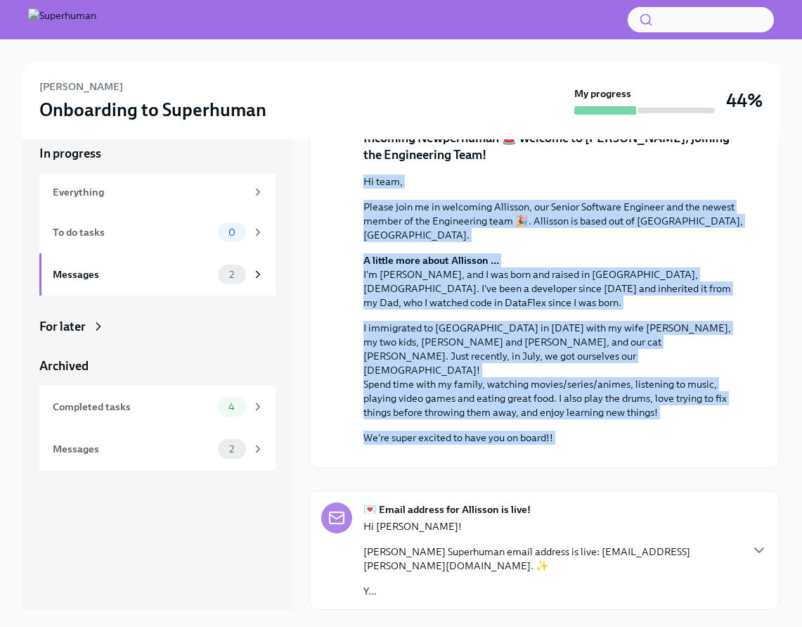
click at [470, 456] on button "Zoom image" at bounding box center [555, 456] width 382 height 0
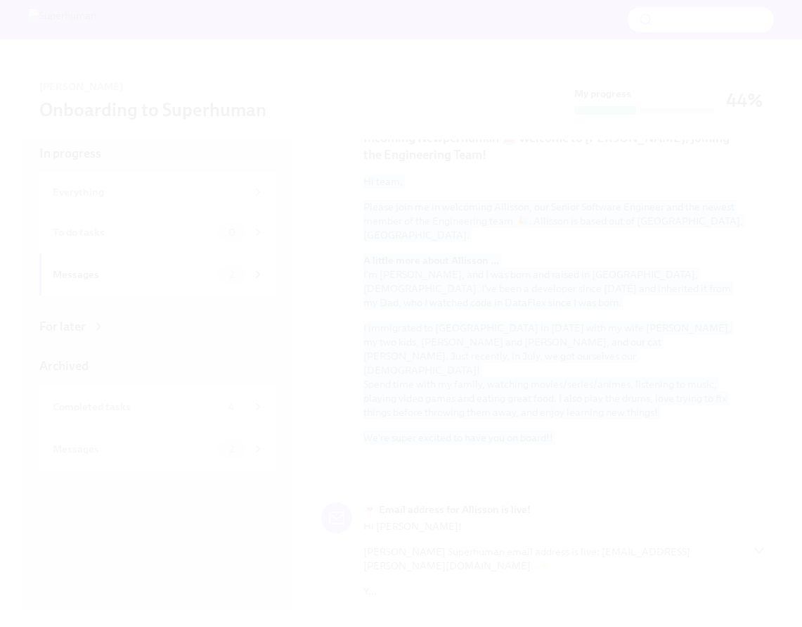
click at [470, 267] on button "Unzoom image" at bounding box center [401, 313] width 802 height 627
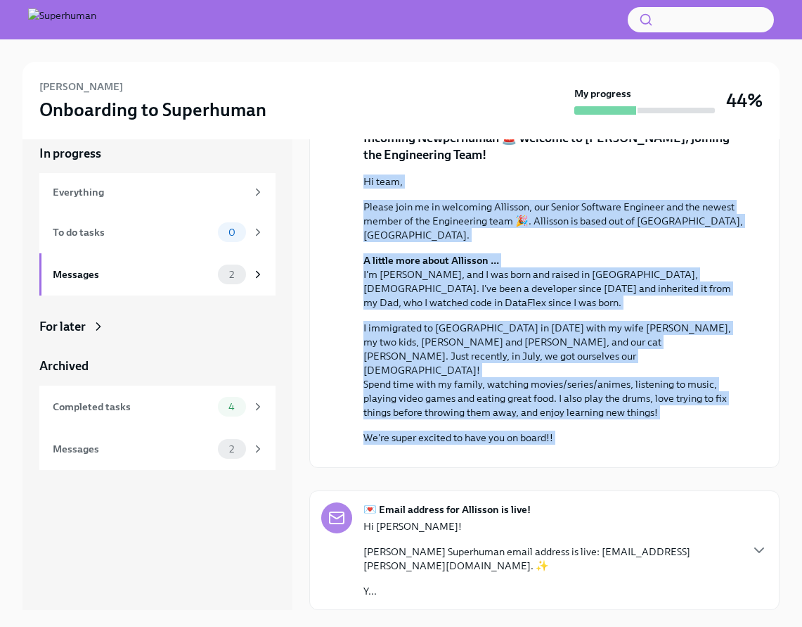
scroll to position [657, 0]
click at [340, 418] on div "August 14th Hi Thomas, On Allisson's first day (Monday August 18th), we recomme…" at bounding box center [544, 181] width 447 height 548
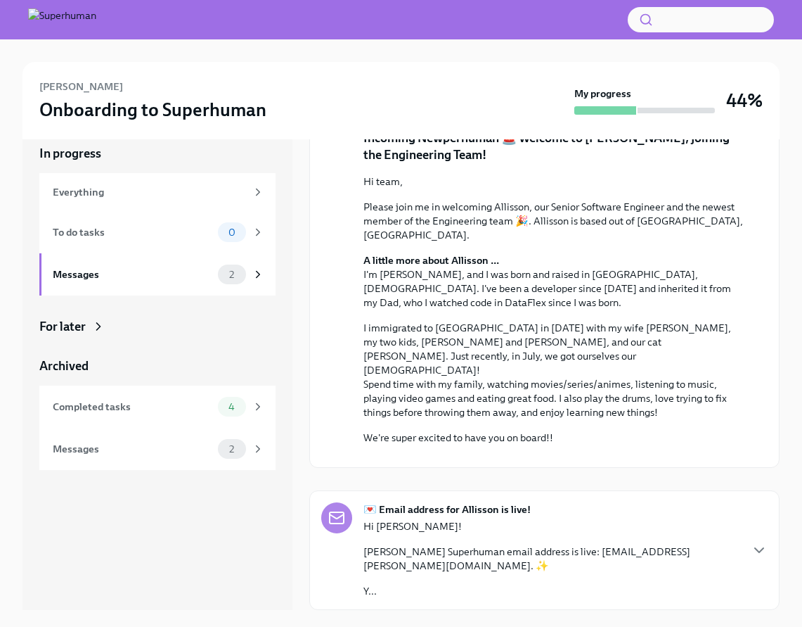
click at [513, 553] on p "Allisson Santos's Superhuman email address is live: allisson.santos@superhuman.…" at bounding box center [552, 558] width 376 height 28
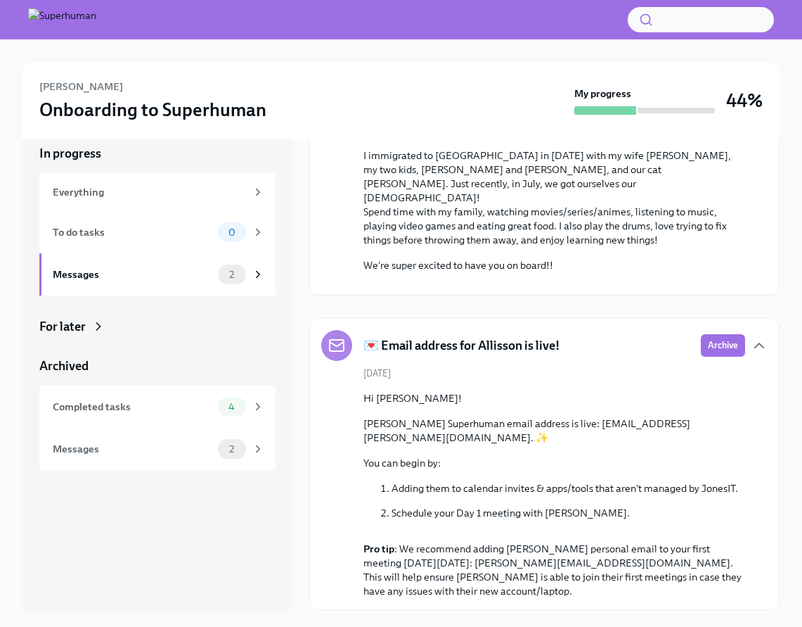
scroll to position [829, 0]
click at [709, 340] on span "Archive" at bounding box center [723, 345] width 30 height 14
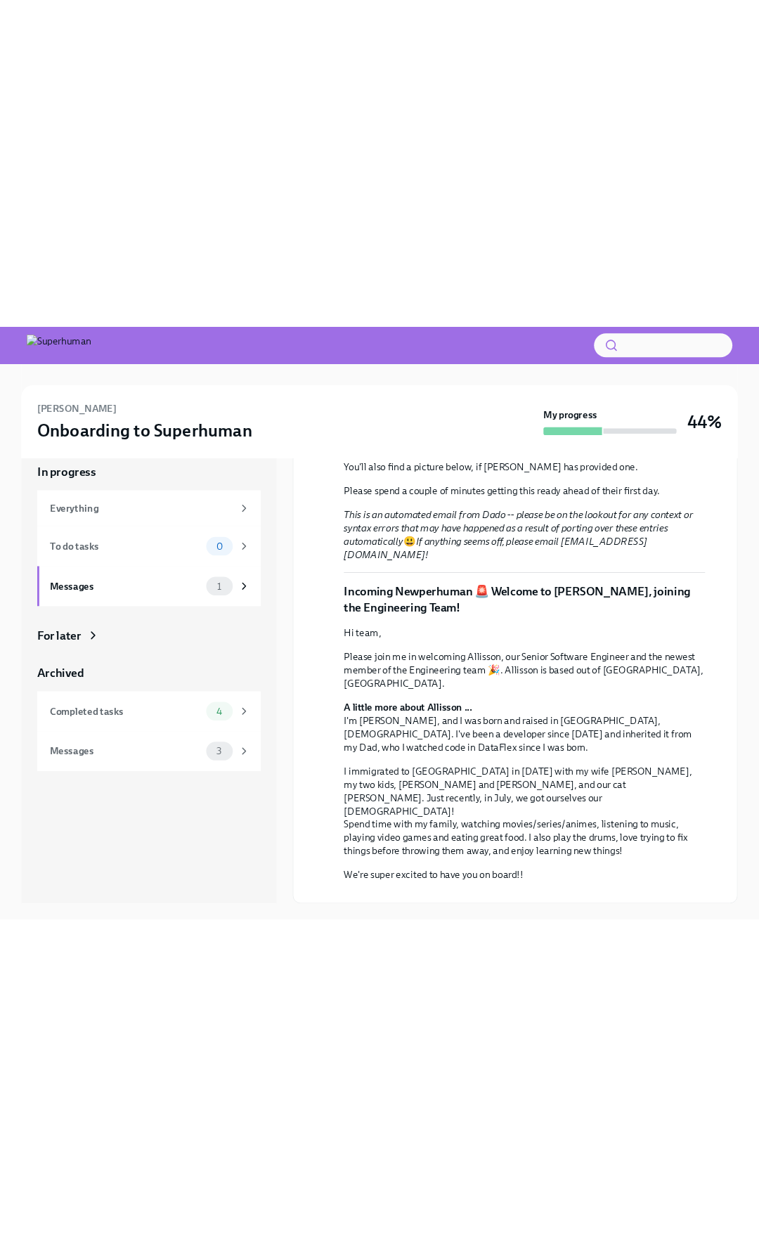
scroll to position [323, 0]
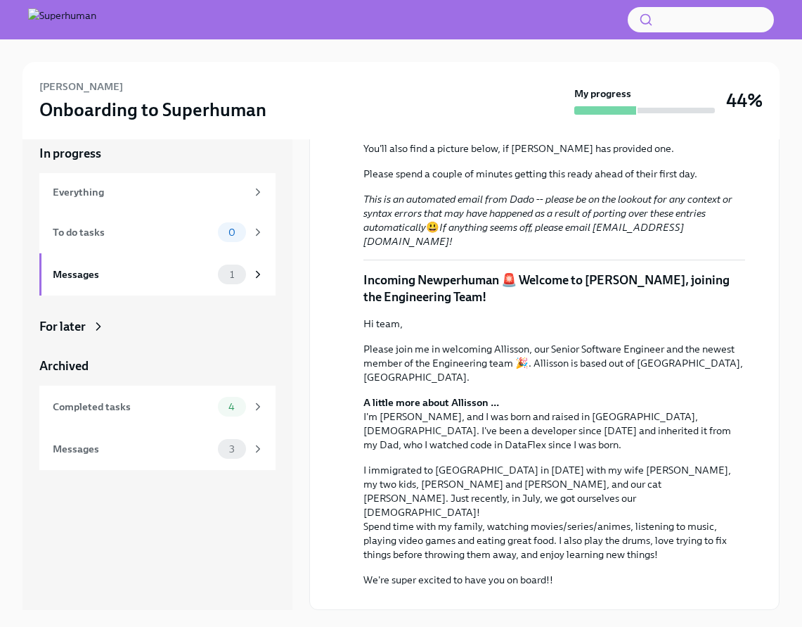
click at [358, 68] on div "[PERSON_NAME] Onboarding to Superhuman My progress 44%" at bounding box center [401, 100] width 757 height 77
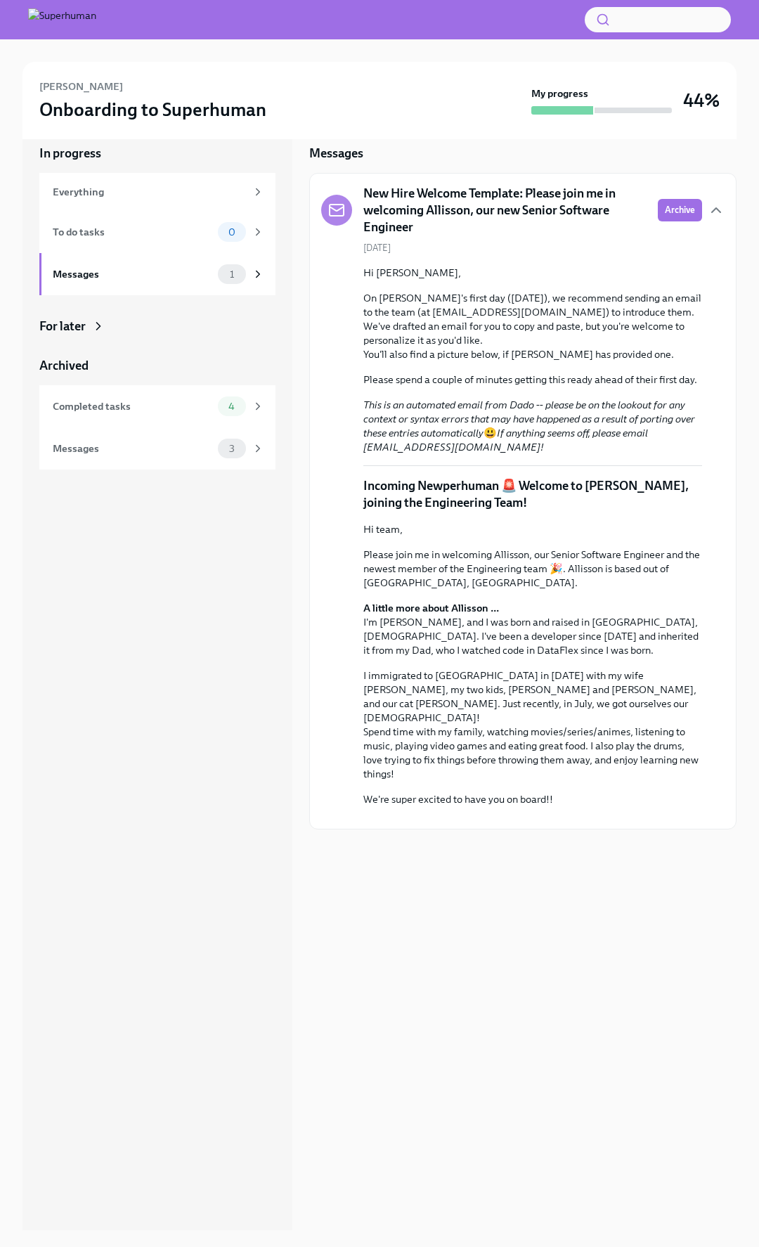
scroll to position [0, 0]
click at [425, 271] on p "Hi [PERSON_NAME]," at bounding box center [533, 273] width 339 height 14
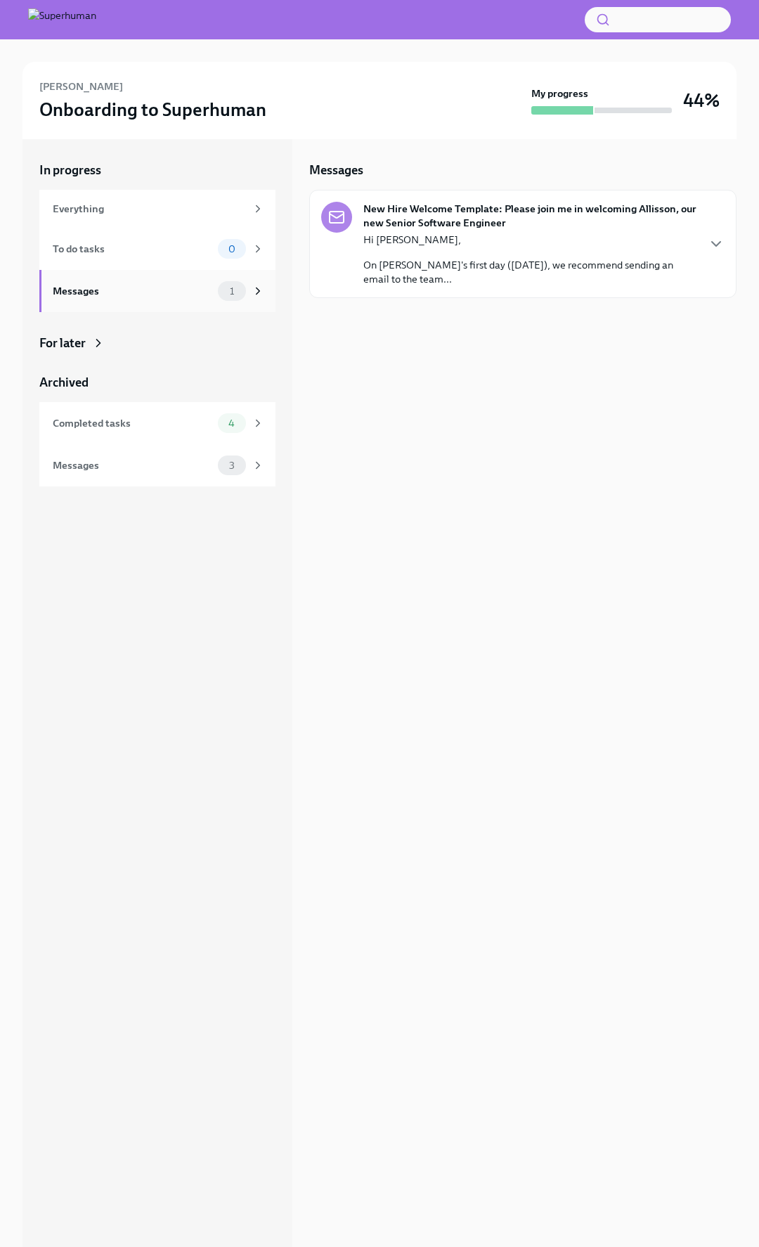
click at [207, 295] on div "Messages" at bounding box center [133, 290] width 160 height 15
click at [237, 295] on span "1" at bounding box center [232, 291] width 21 height 11
click at [436, 236] on p "Hi [PERSON_NAME]," at bounding box center [530, 240] width 333 height 14
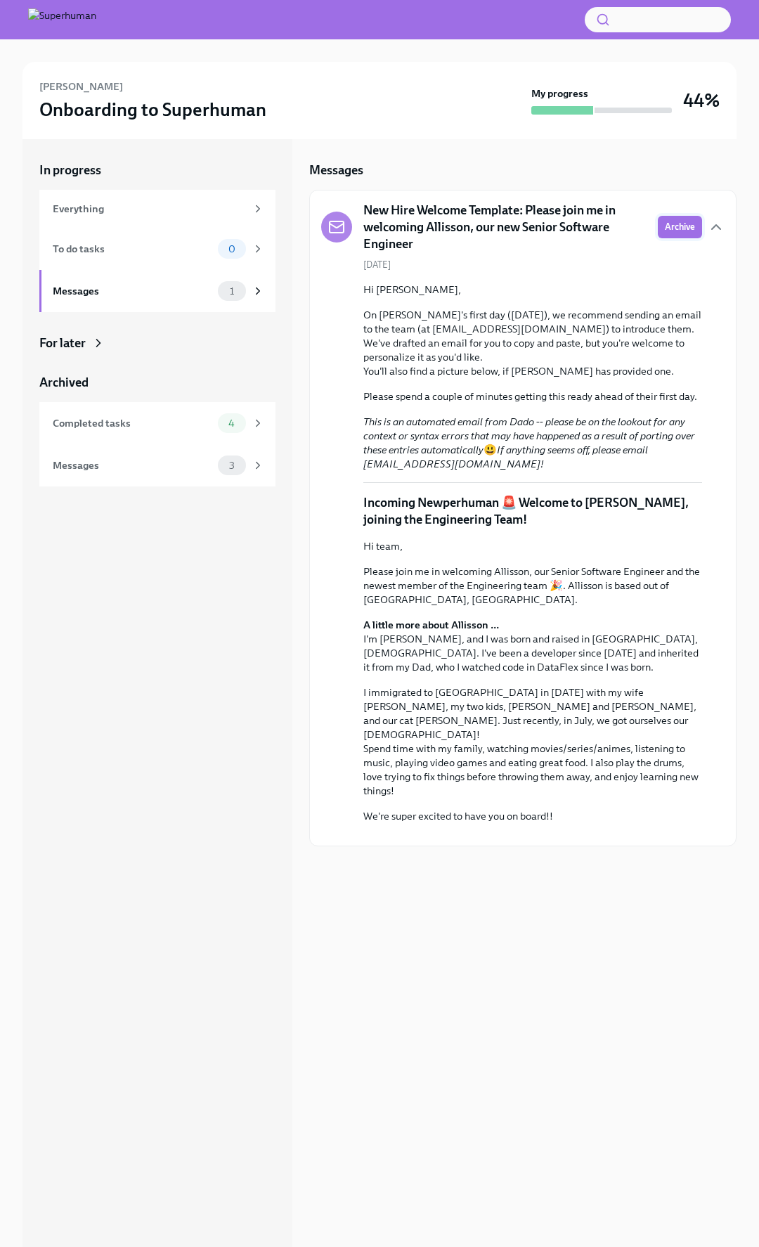
click at [666, 218] on button "Archive" at bounding box center [680, 227] width 44 height 23
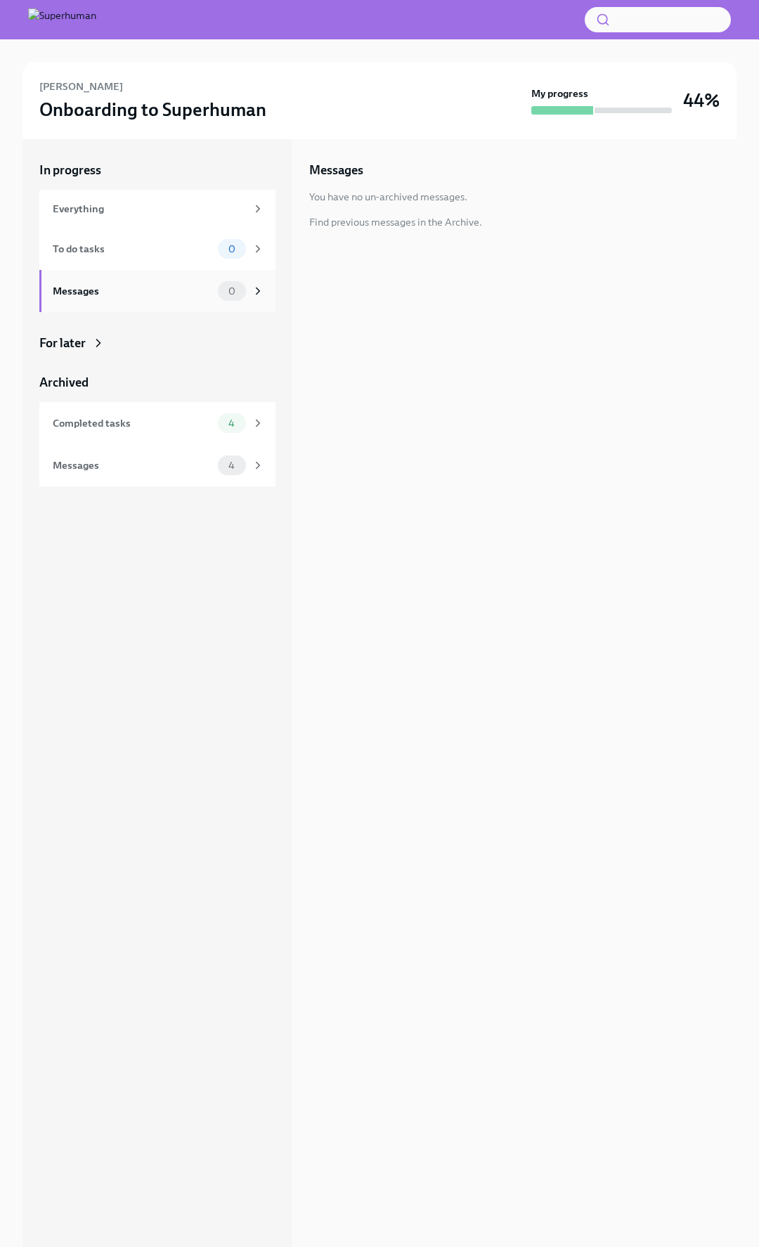
click at [160, 283] on div "Messages" at bounding box center [133, 290] width 160 height 15
click at [174, 406] on div "Completed tasks 4" at bounding box center [157, 423] width 236 height 42
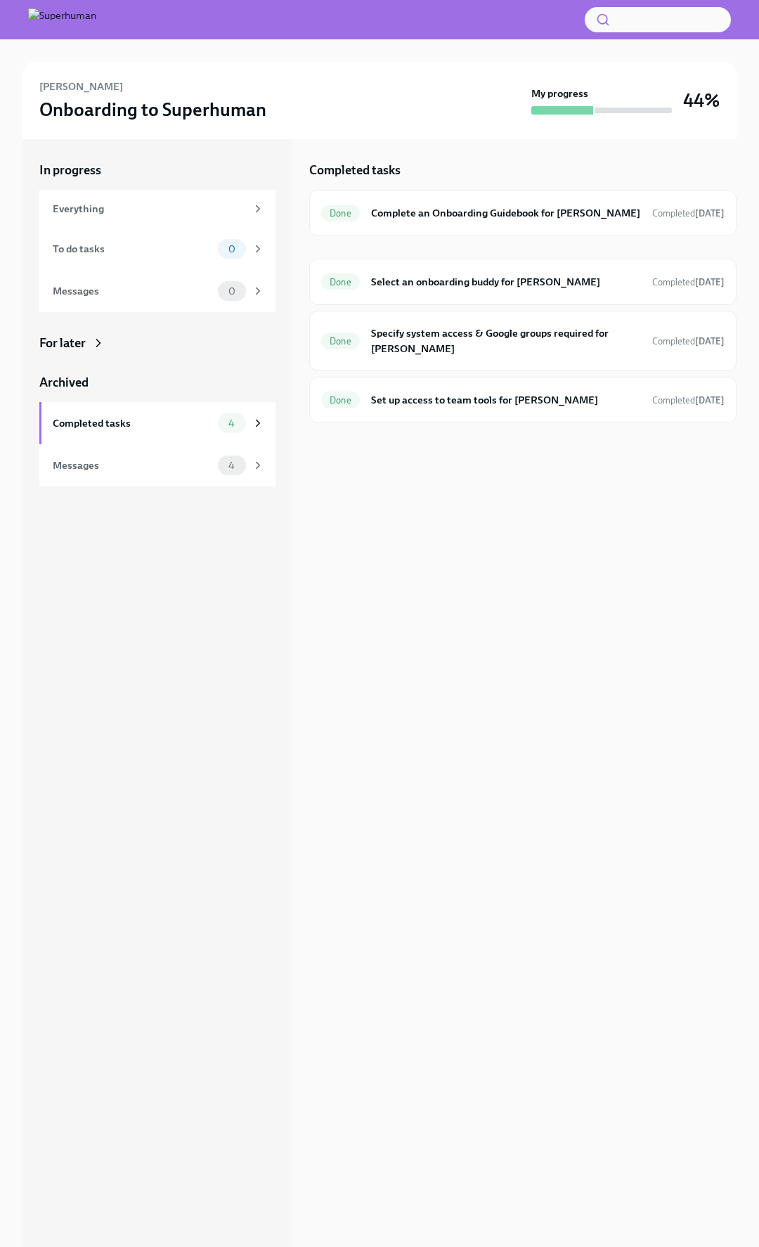
click at [586, 89] on strong "My progress" at bounding box center [560, 93] width 57 height 14
click at [127, 224] on div "Everything" at bounding box center [157, 209] width 236 height 38
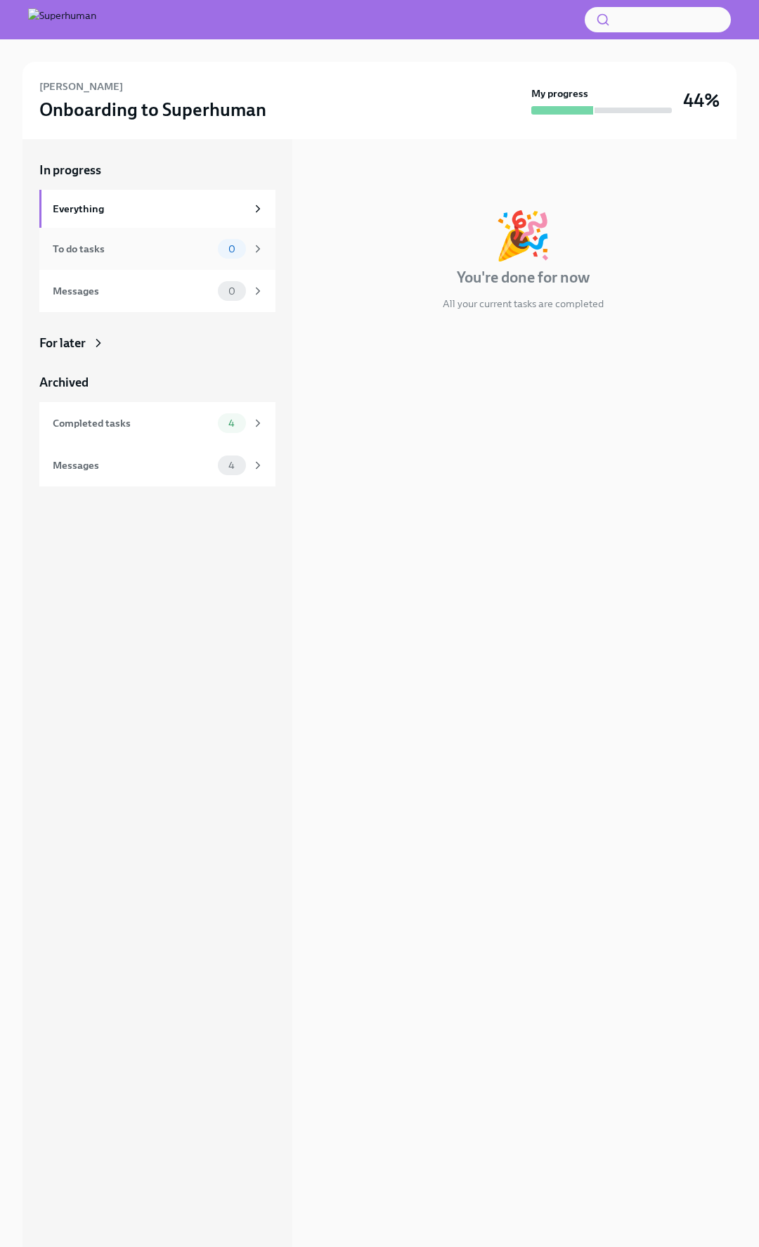
click at [162, 248] on div "To do tasks" at bounding box center [133, 248] width 160 height 15
click at [182, 285] on div "Messages" at bounding box center [133, 290] width 160 height 15
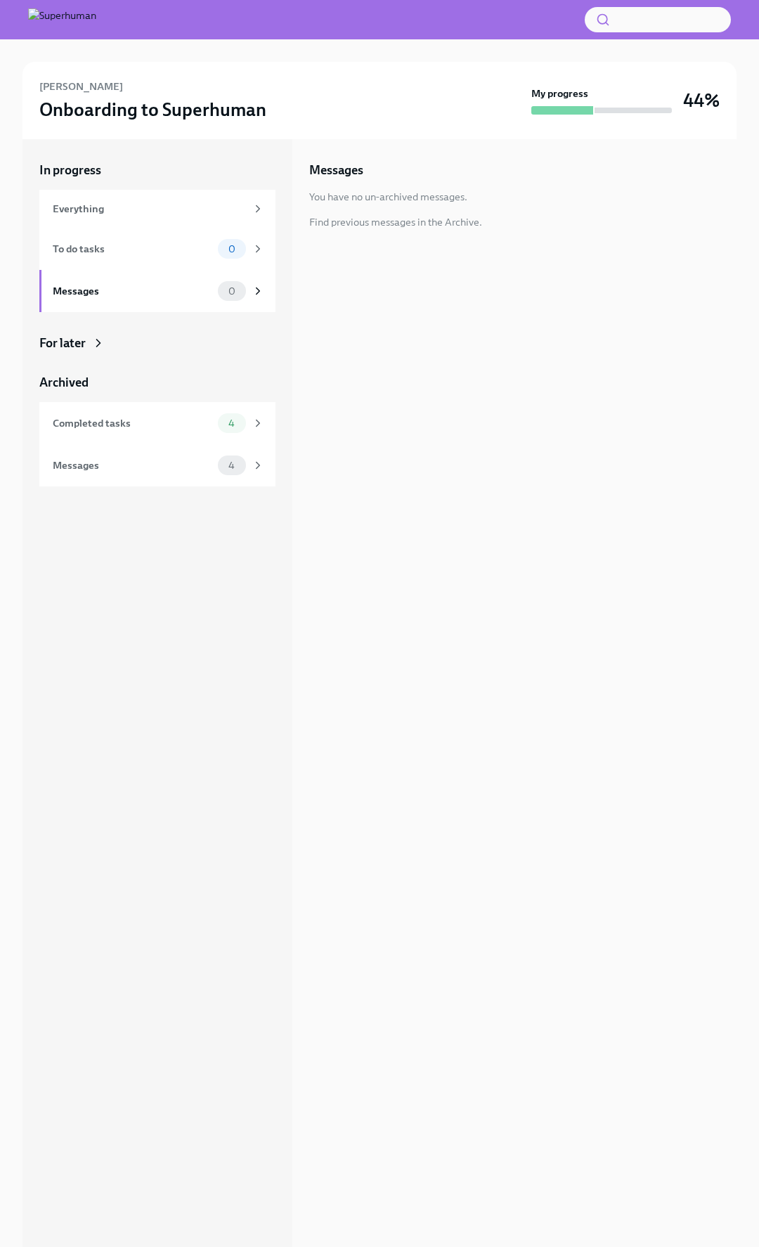
click at [172, 132] on div "[PERSON_NAME] Onboarding to Superhuman My progress 44%" at bounding box center [380, 100] width 714 height 77
